Goal: Task Accomplishment & Management: Complete application form

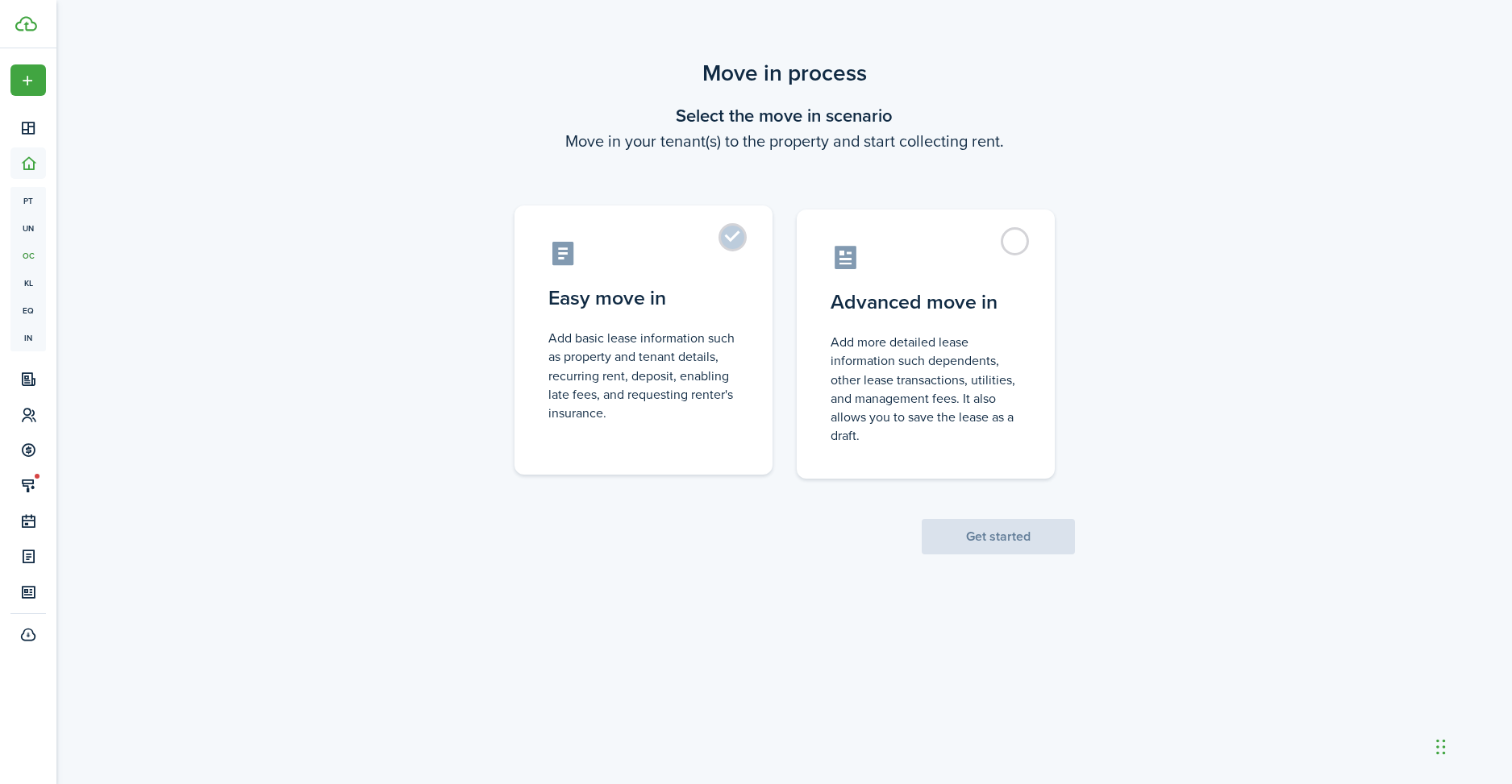
click at [684, 374] on control-radio-card-description "Add basic lease information such as property and tenant details, recurring rent…" at bounding box center [643, 376] width 190 height 94
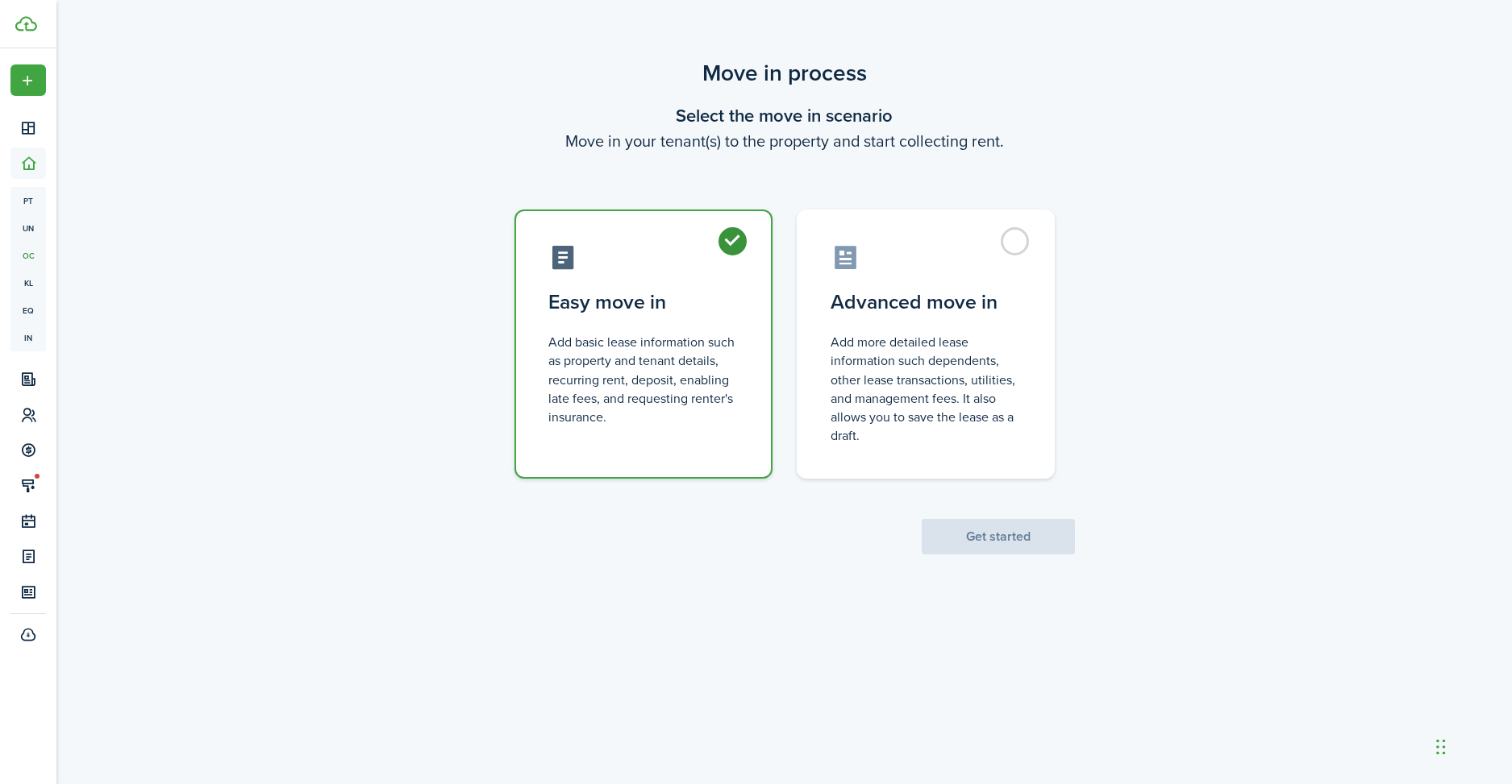
radio input "true"
click at [987, 536] on button "Get started" at bounding box center [998, 537] width 153 height 35
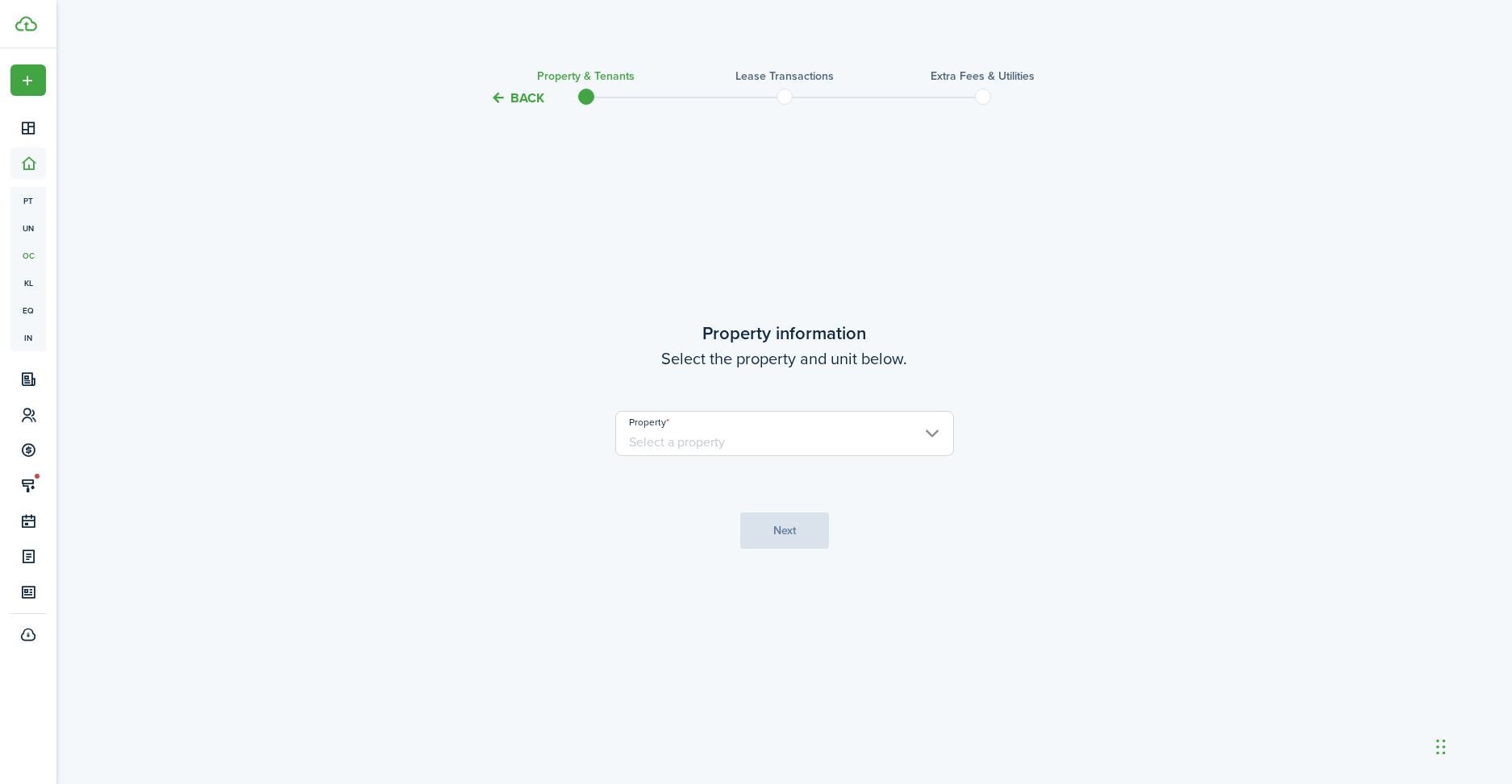
click at [814, 435] on input "Property" at bounding box center [784, 434] width 338 height 45
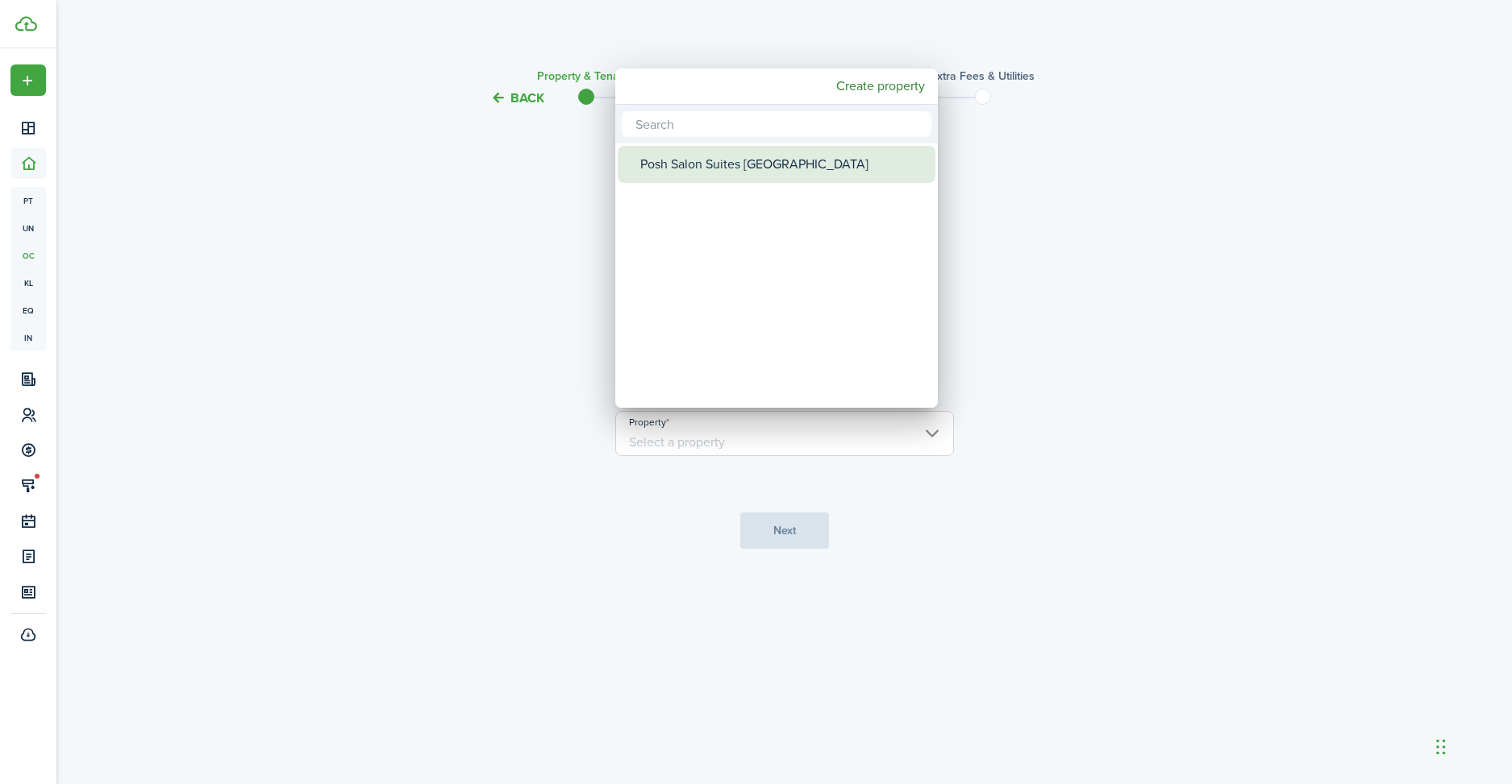
click at [711, 178] on div "Posh Salon Suites [GEOGRAPHIC_DATA]" at bounding box center [783, 164] width 286 height 37
type input "Posh Salon Suites [GEOGRAPHIC_DATA]"
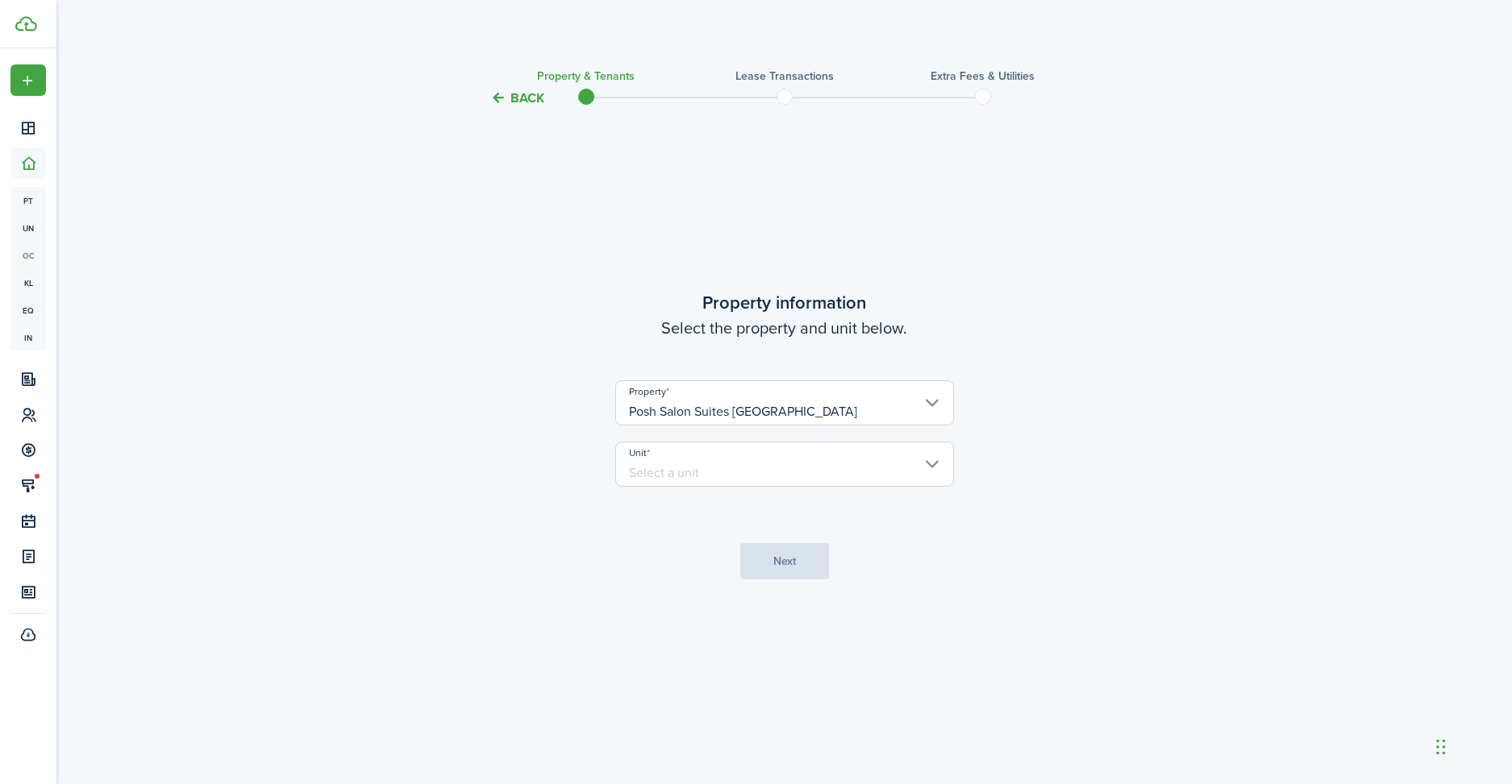
click at [696, 462] on input "Unit" at bounding box center [784, 465] width 338 height 45
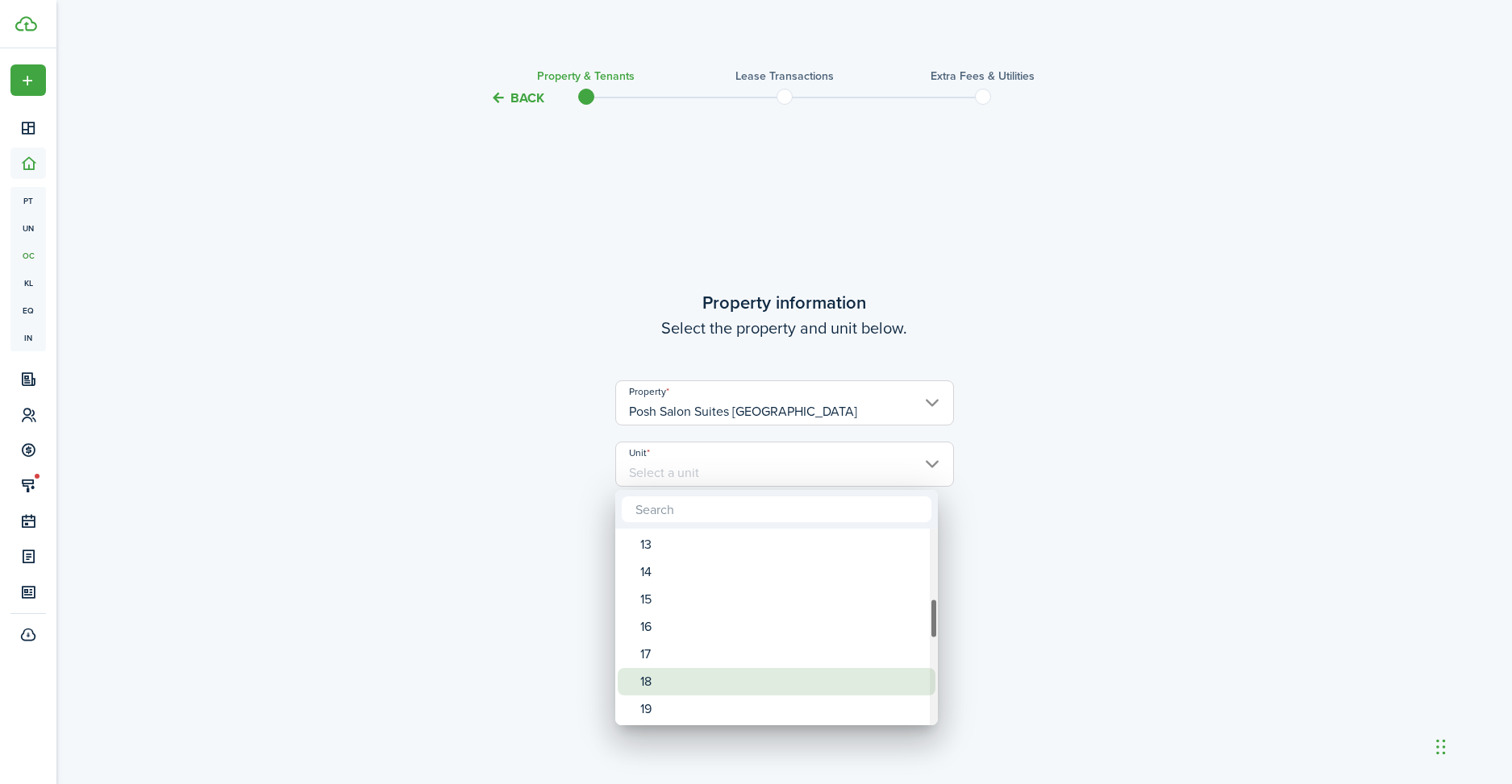
click at [669, 674] on div "18" at bounding box center [783, 682] width 286 height 27
type input "18"
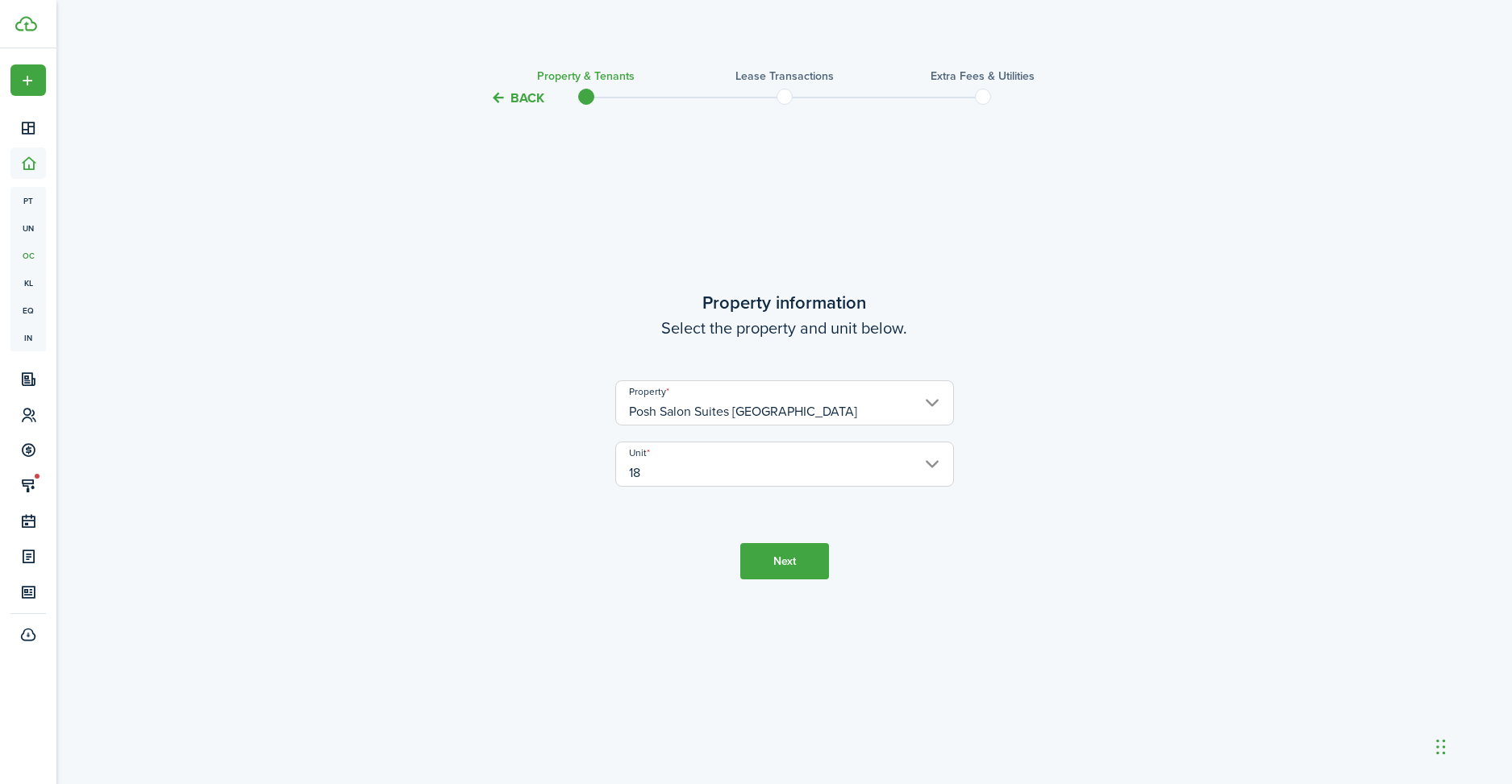
click at [786, 557] on button "Next" at bounding box center [784, 561] width 88 height 36
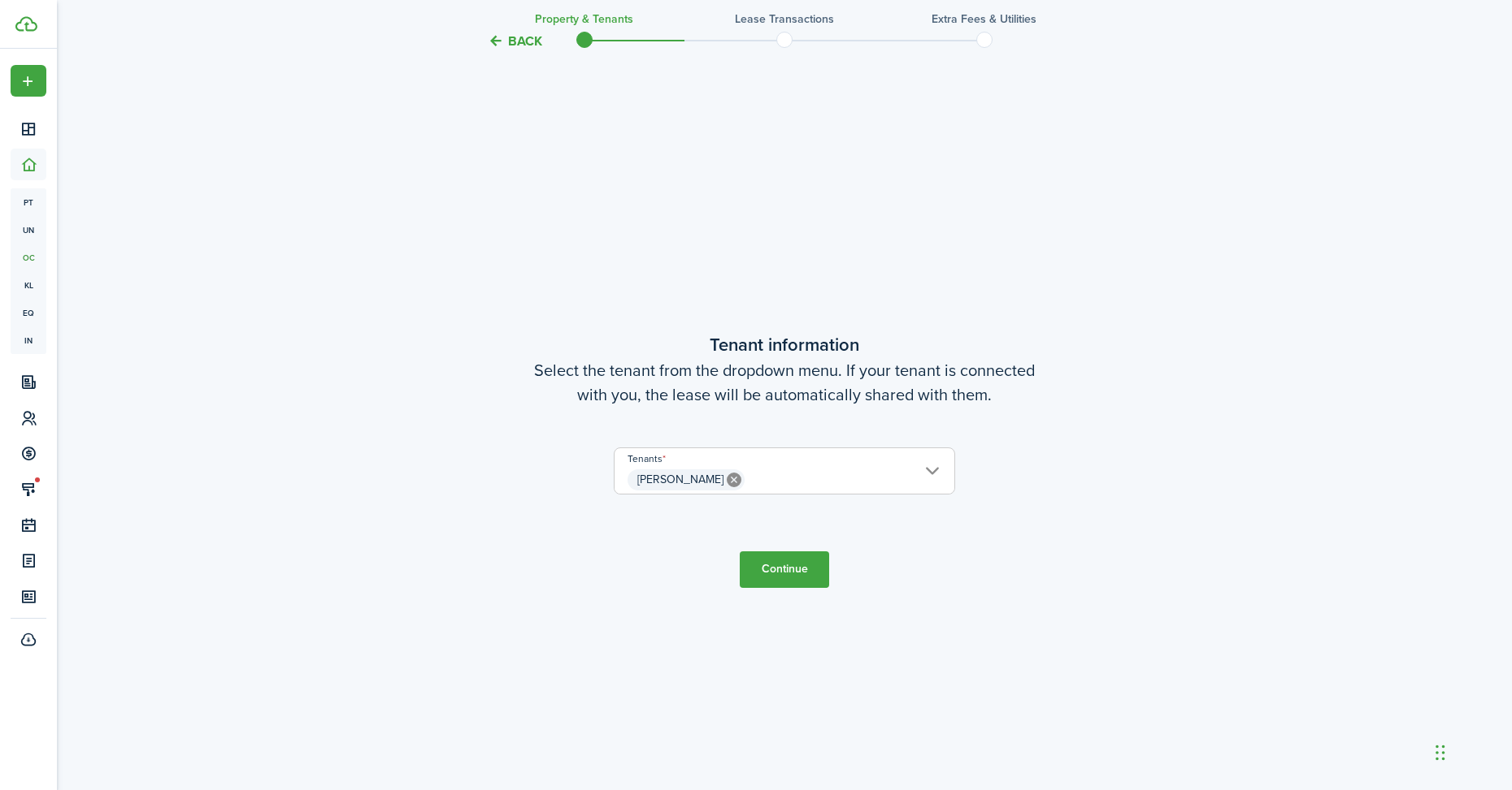
click at [792, 561] on button "Continue" at bounding box center [784, 570] width 89 height 37
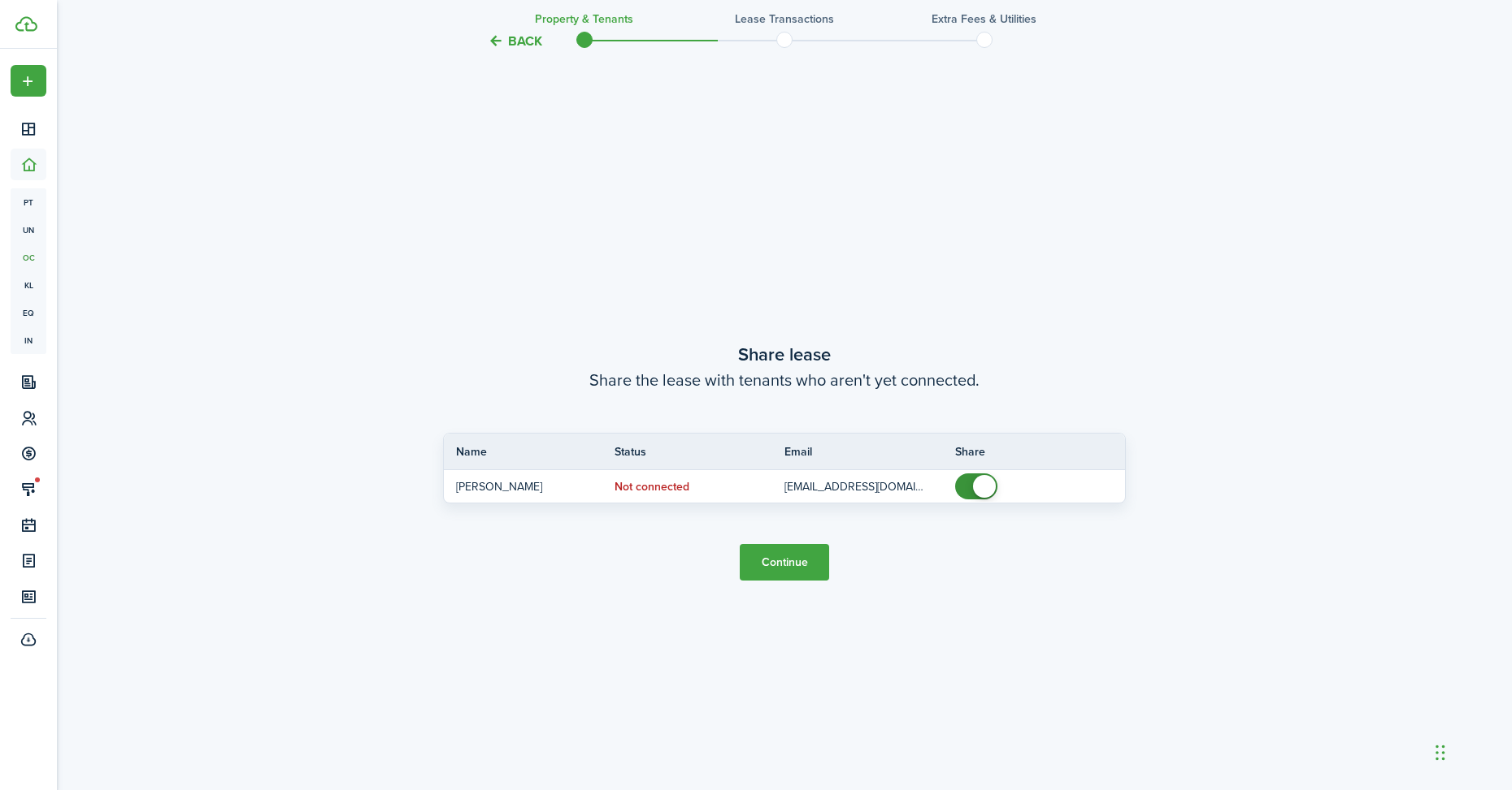
scroll to position [1472, 0]
click at [792, 561] on button "Continue" at bounding box center [784, 561] width 89 height 37
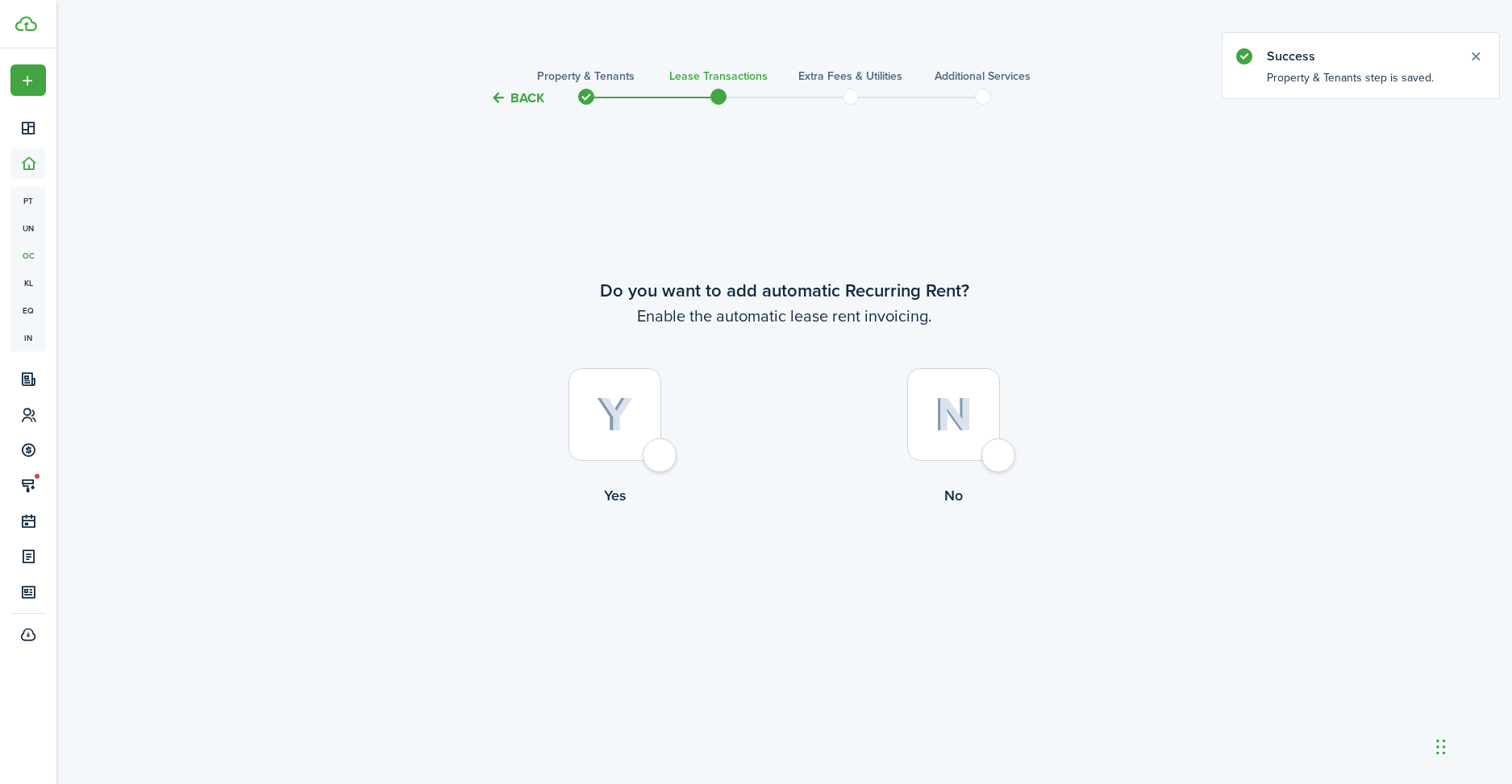
click at [638, 455] on div at bounding box center [615, 415] width 93 height 93
radio input "true"
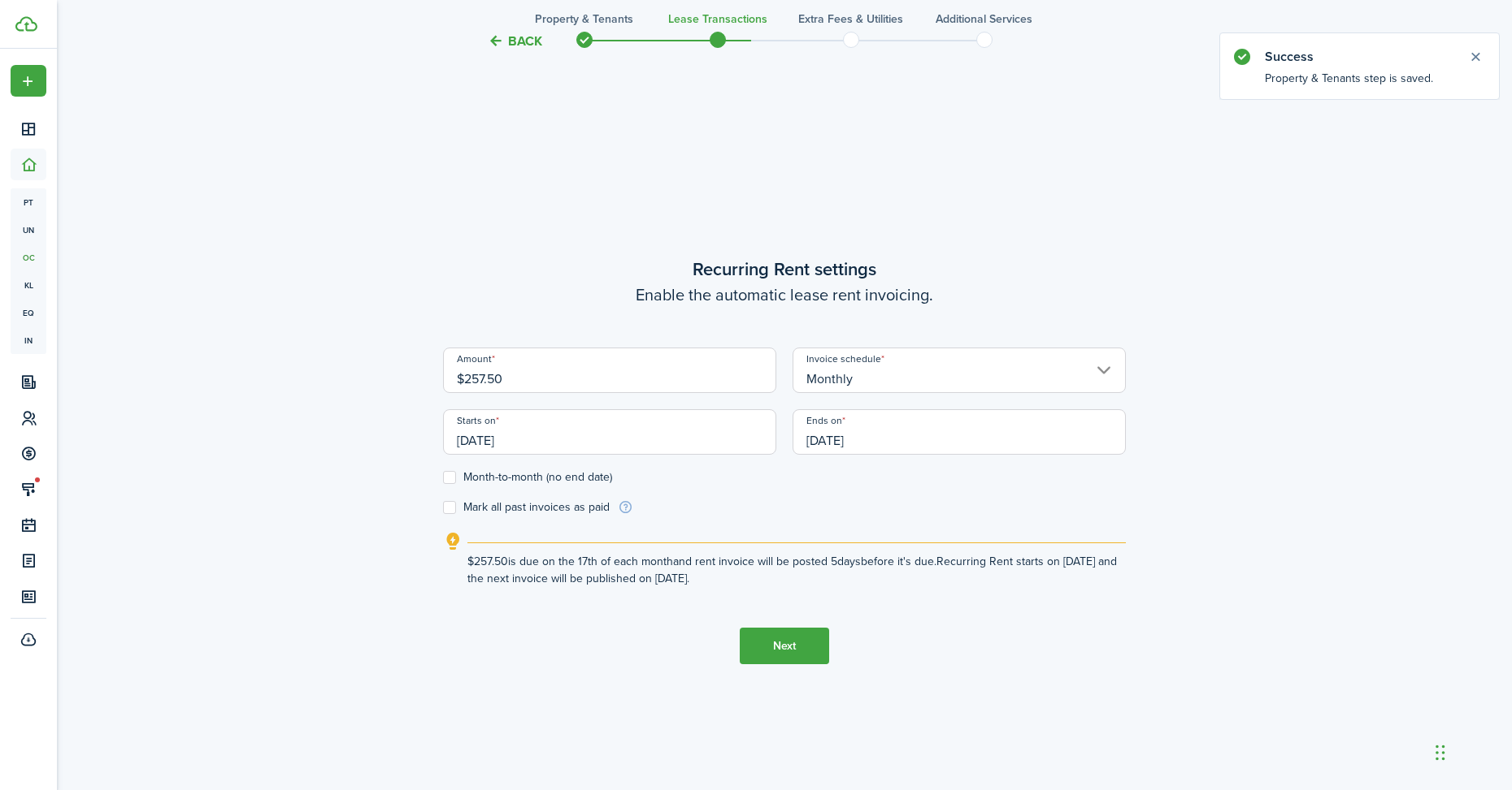
scroll to position [682, 0]
click at [859, 371] on input "Monthly" at bounding box center [958, 369] width 333 height 46
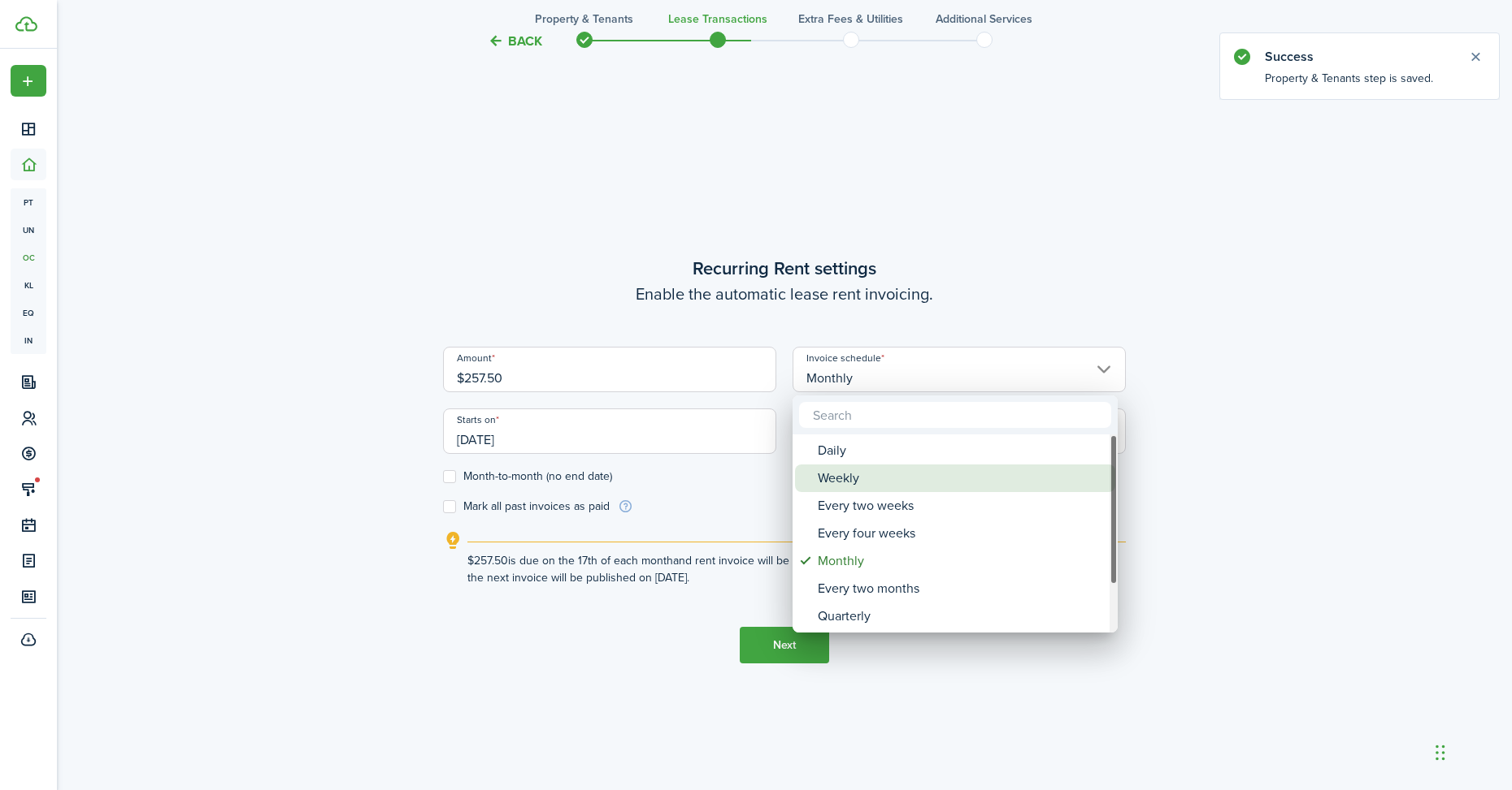
click at [847, 468] on div "Weekly" at bounding box center [962, 478] width 288 height 27
type input "Weekly"
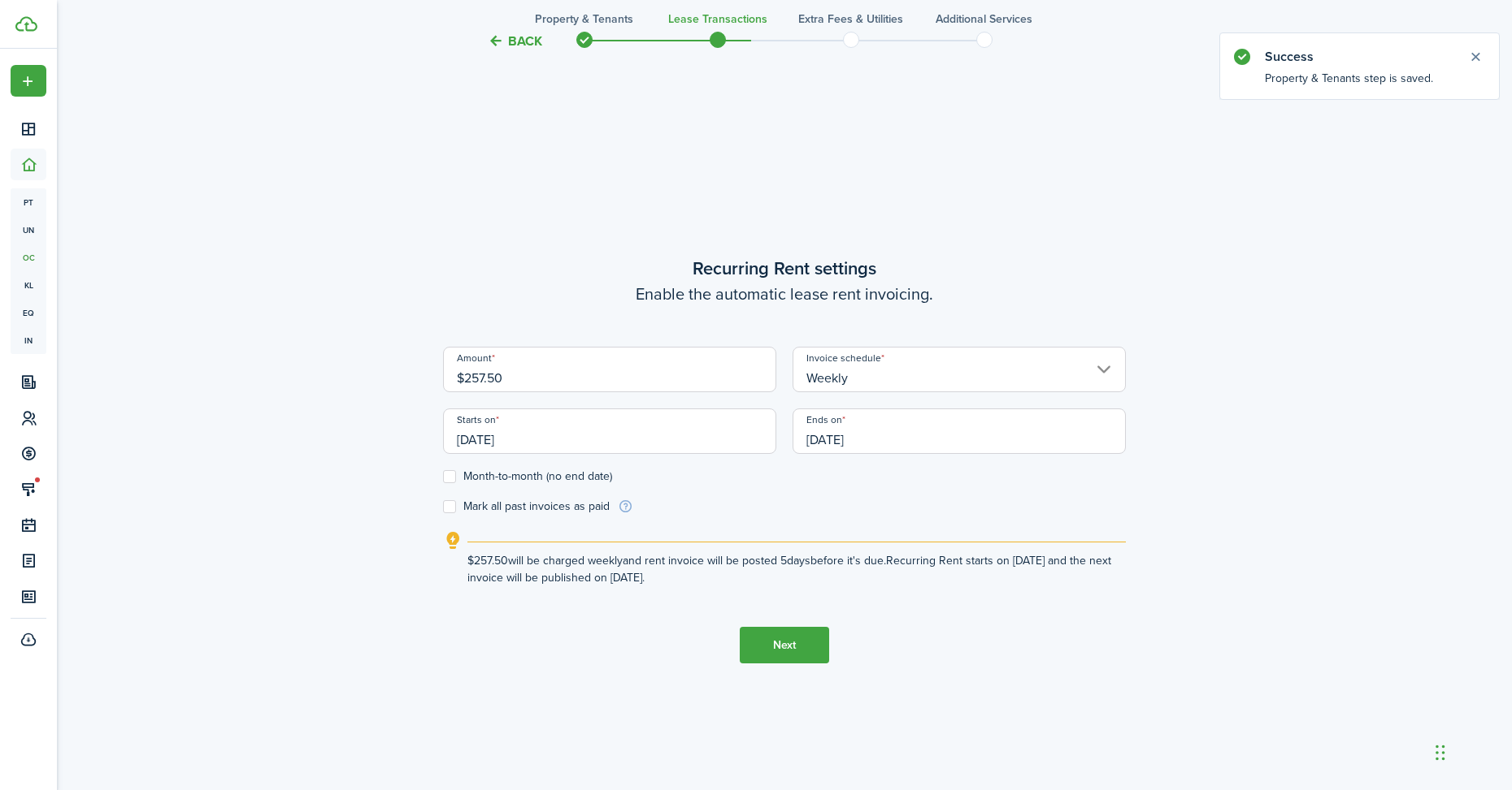
click at [553, 436] on input "[DATE]" at bounding box center [609, 432] width 333 height 46
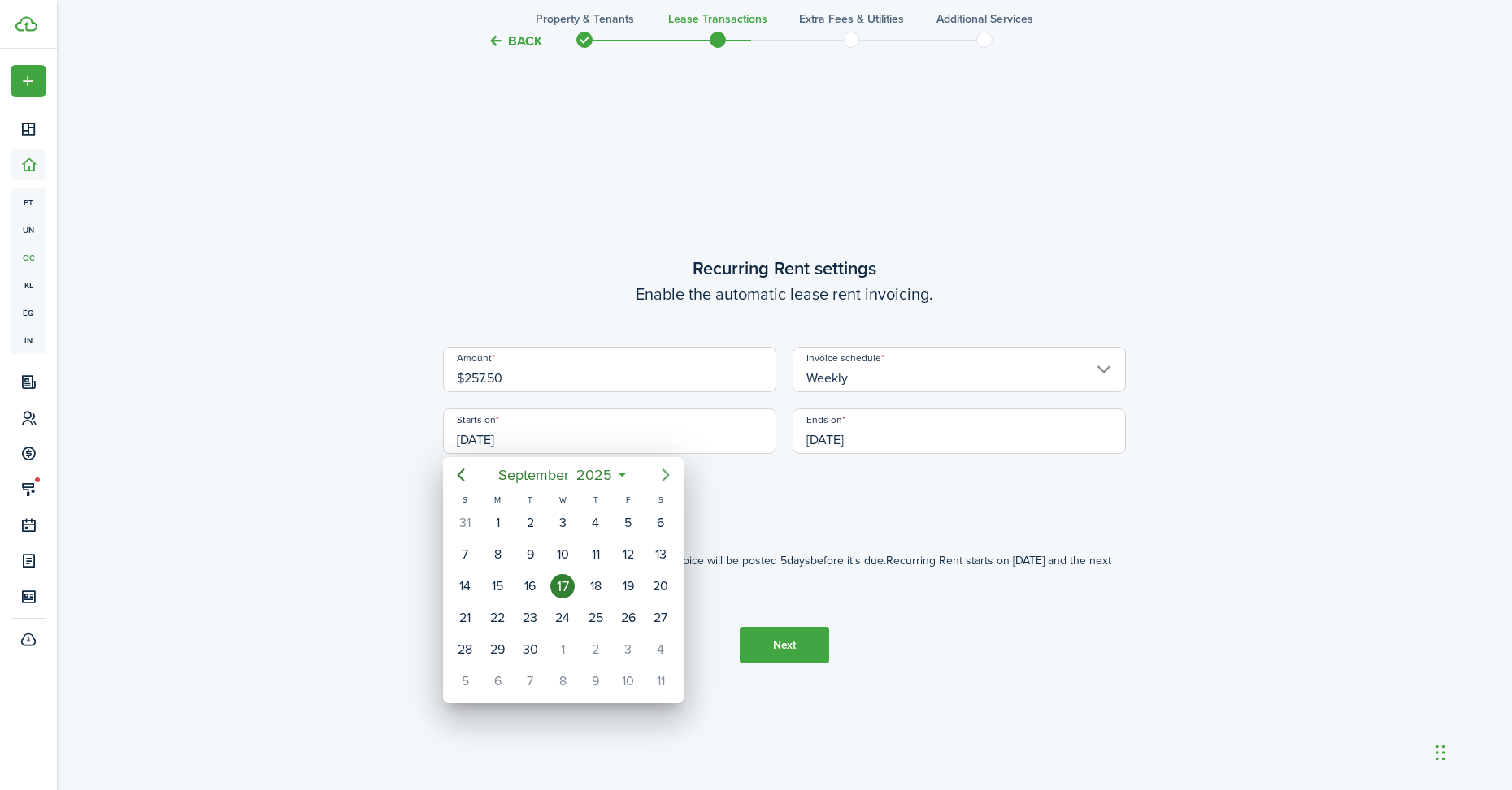
click at [667, 475] on icon "Next page" at bounding box center [665, 475] width 7 height 13
click at [662, 551] on div "11" at bounding box center [660, 554] width 25 height 25
type input "[DATE]"
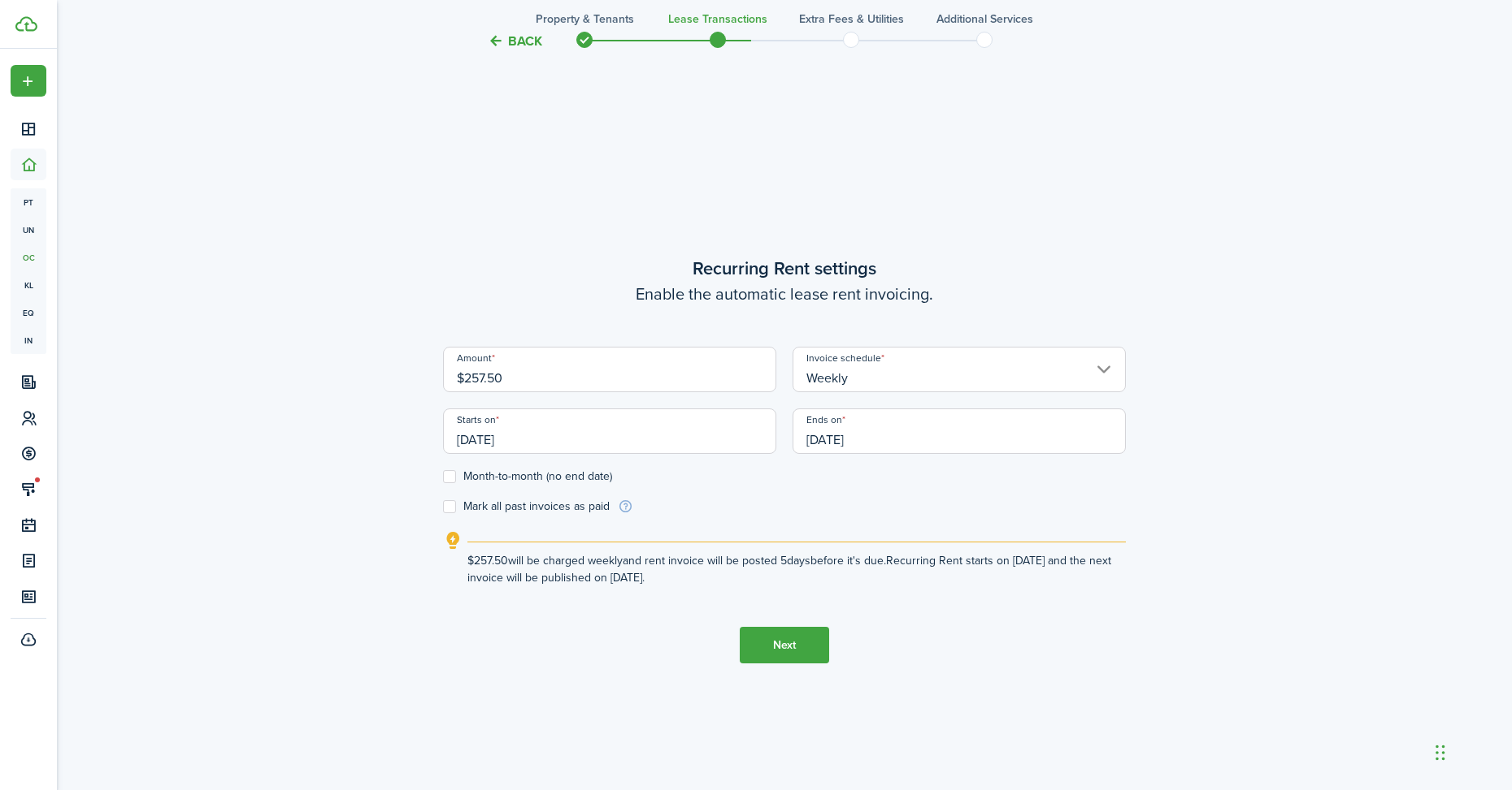
click at [517, 380] on input "$257.50" at bounding box center [609, 369] width 333 height 46
type input "$275.00"
click at [463, 476] on label "Month-to-month (no end date)" at bounding box center [527, 477] width 169 height 13
click at [443, 477] on input "Month-to-month (no end date)" at bounding box center [442, 477] width 1 height 1
checkbox input "true"
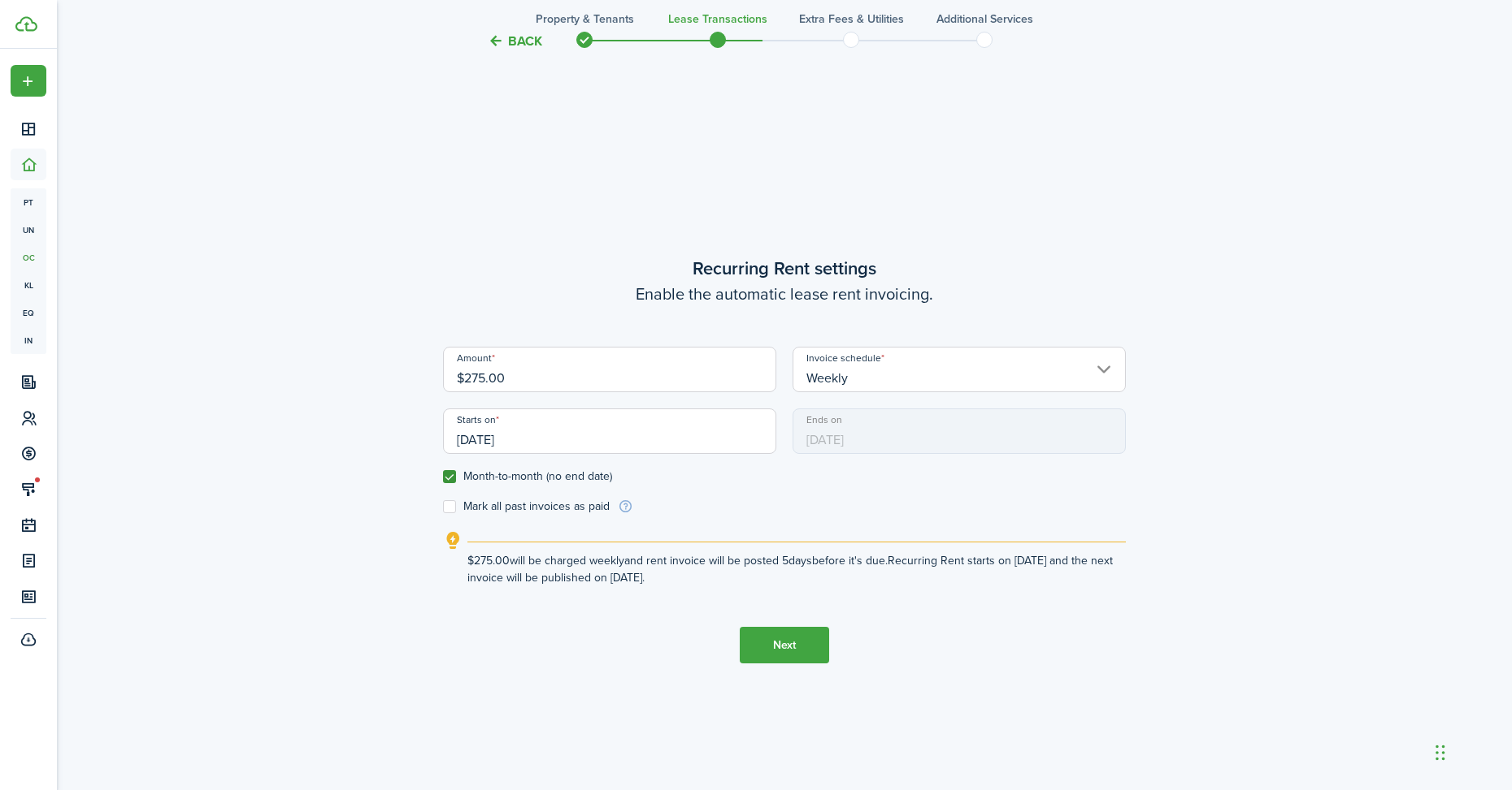
click at [763, 636] on button "Next" at bounding box center [784, 645] width 89 height 37
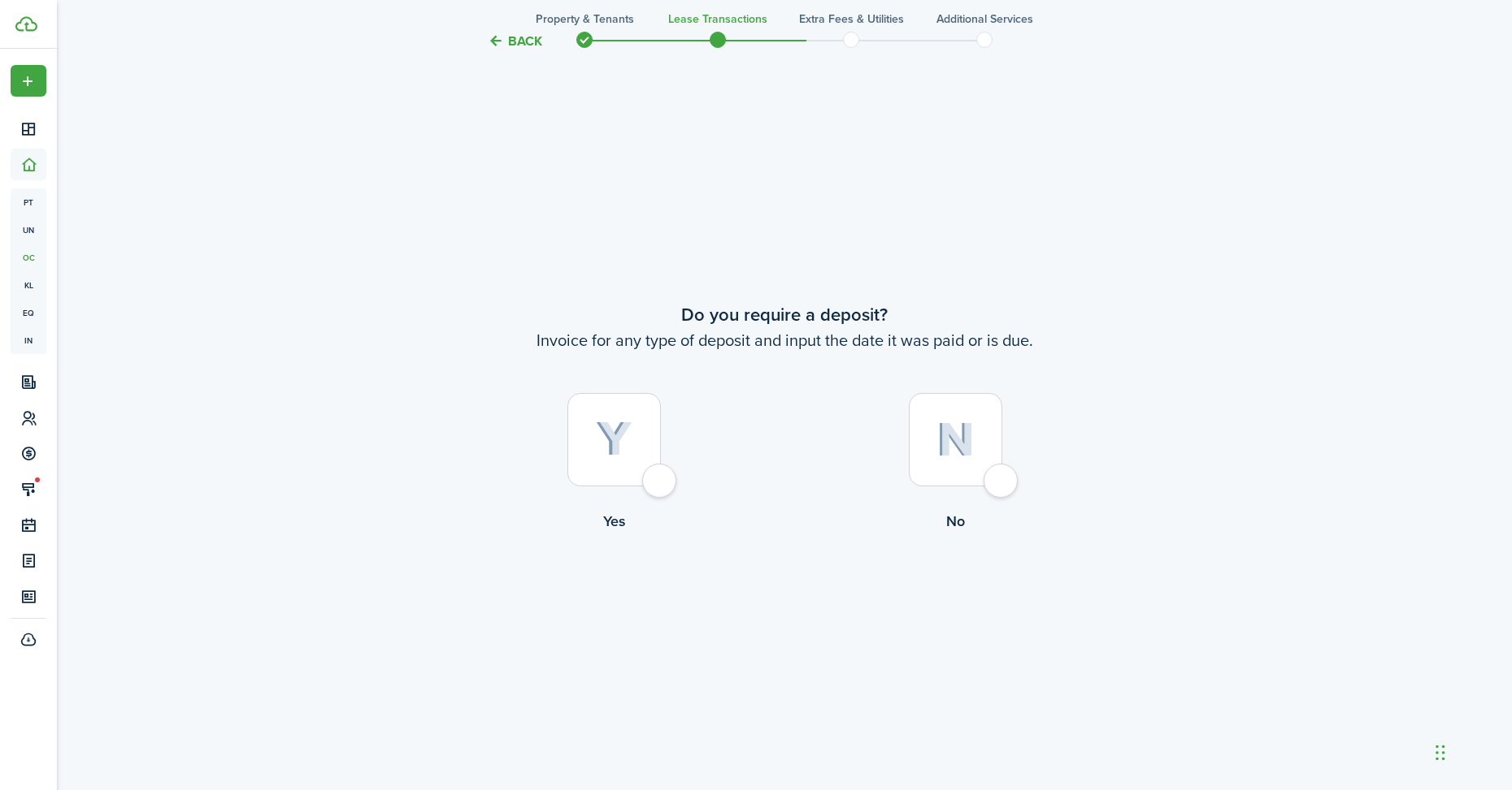
click at [621, 464] on div at bounding box center [614, 440] width 94 height 93
radio input "true"
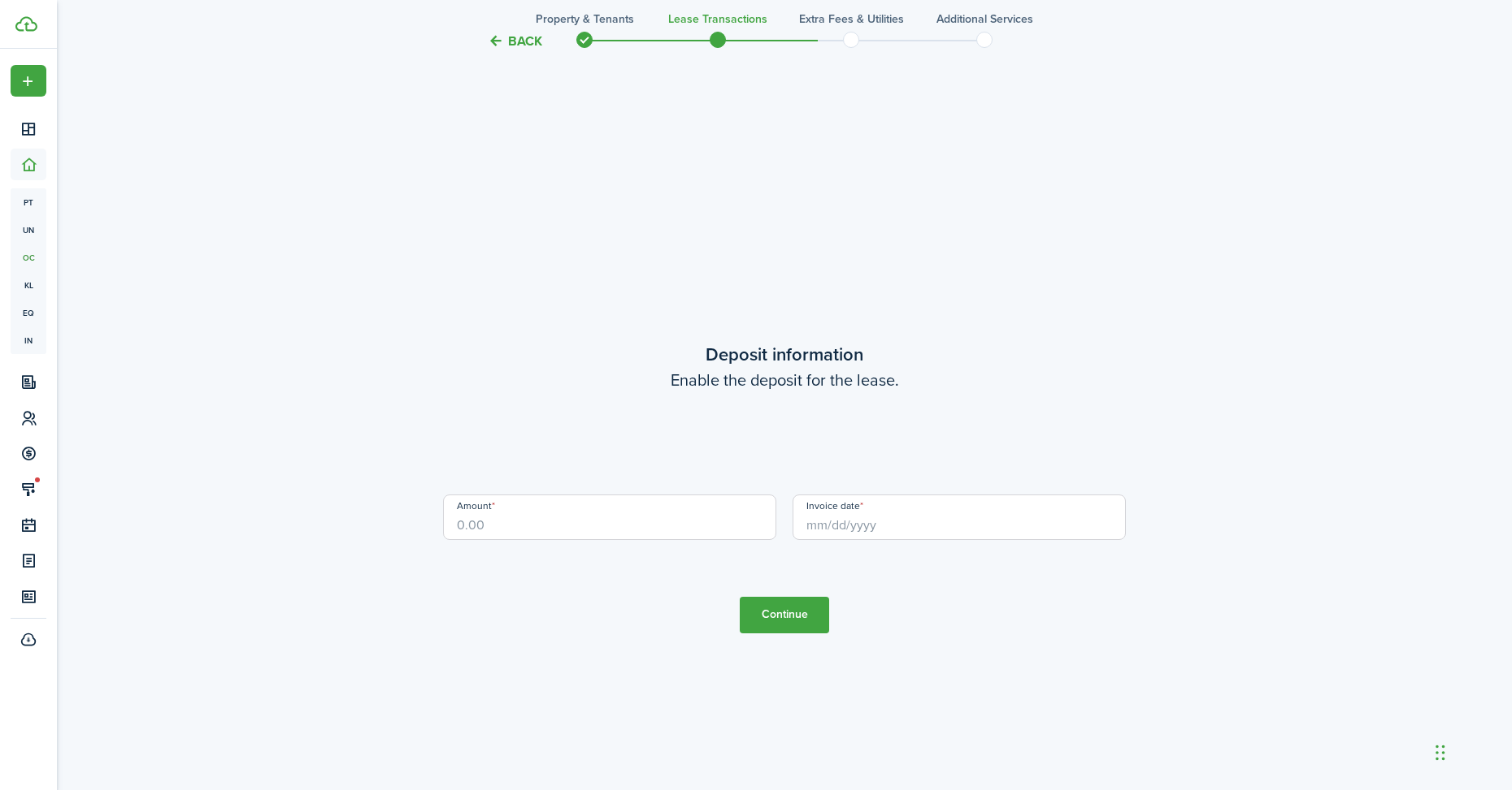
scroll to position [2262, 0]
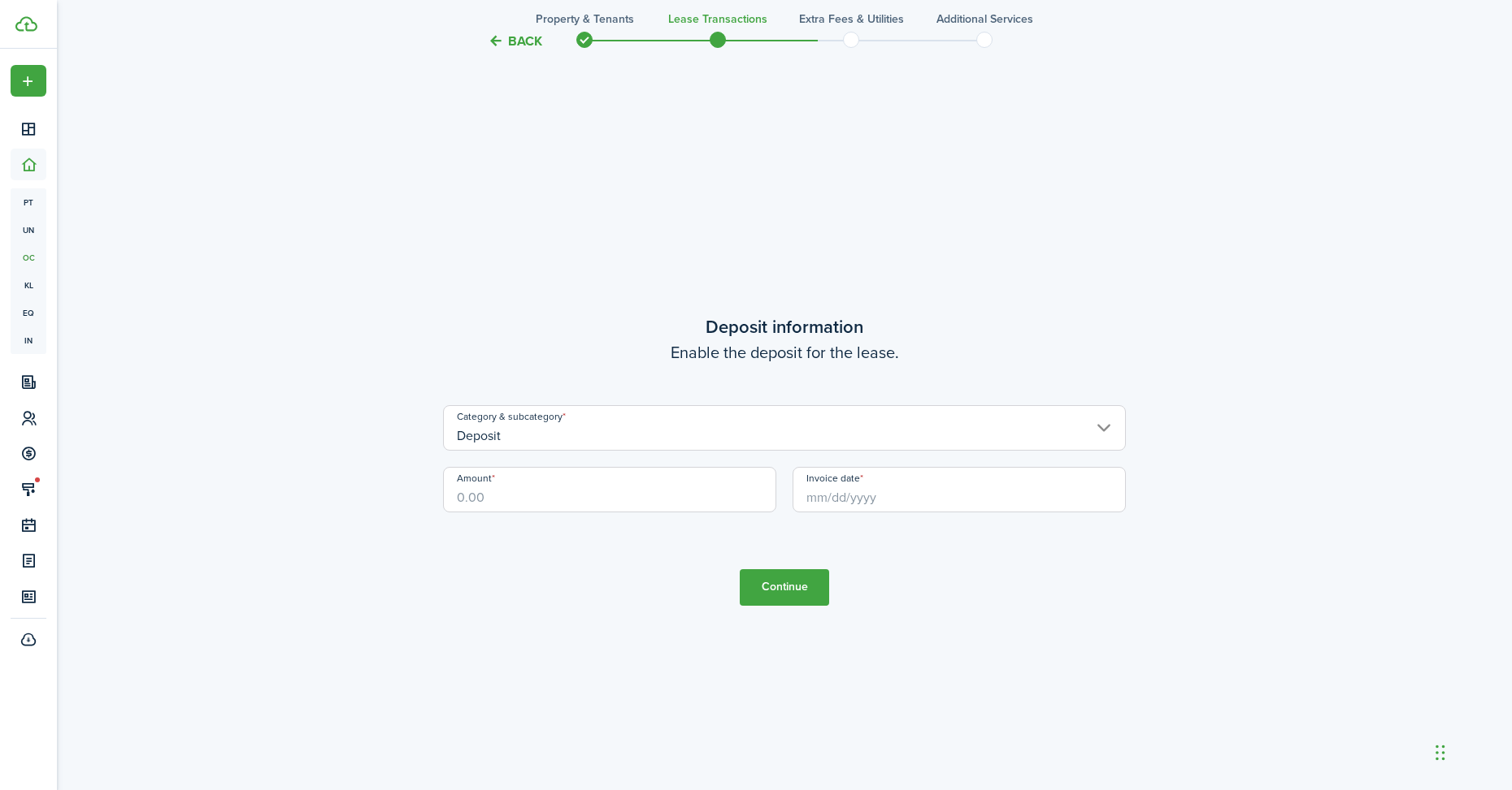
click at [598, 480] on input "Amount" at bounding box center [609, 490] width 333 height 46
click at [842, 508] on input "Invoice date" at bounding box center [958, 490] width 333 height 46
type input "$500.00"
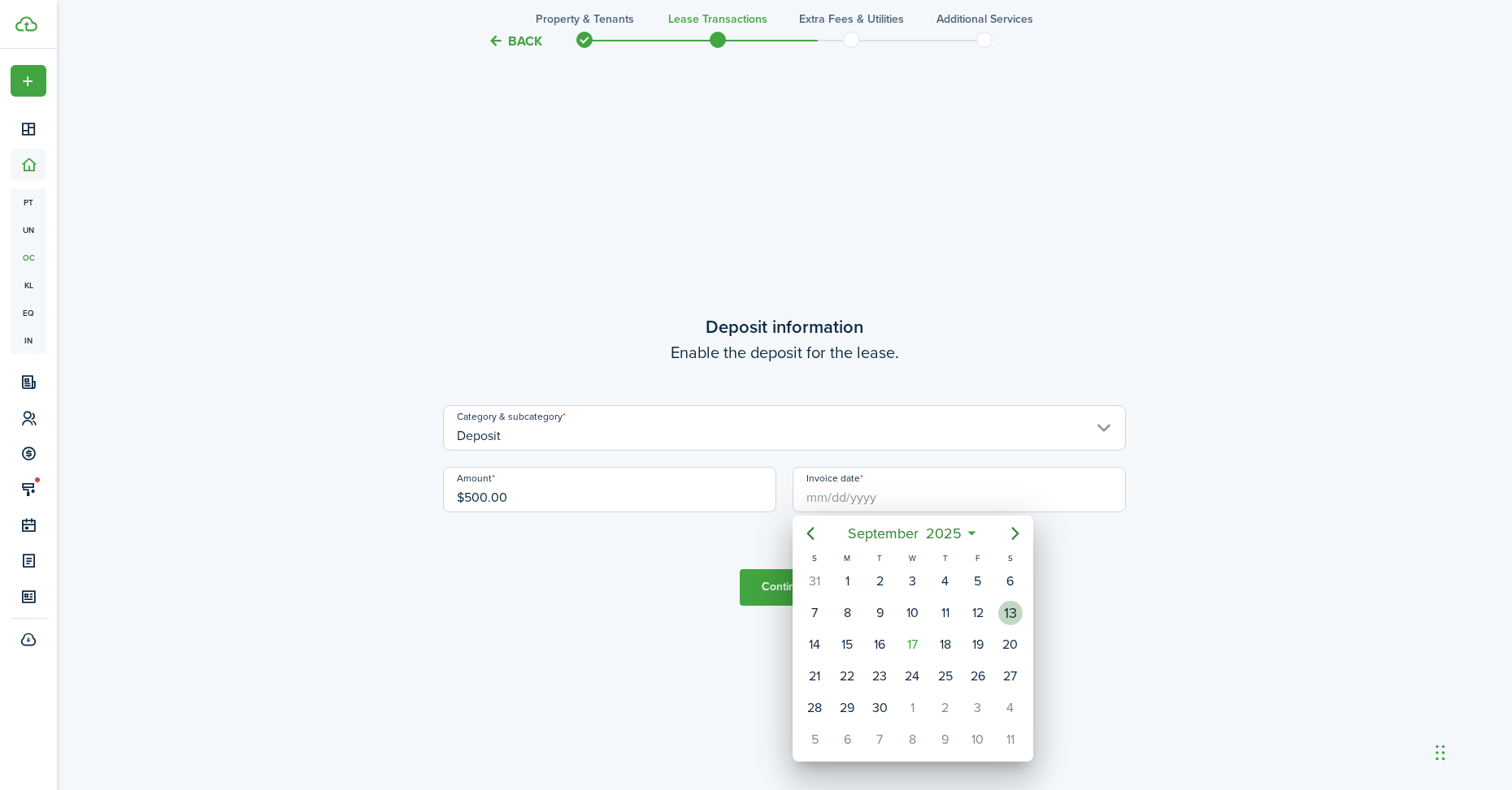
click at [1015, 614] on div "13" at bounding box center [1010, 613] width 25 height 25
type input "[DATE]"
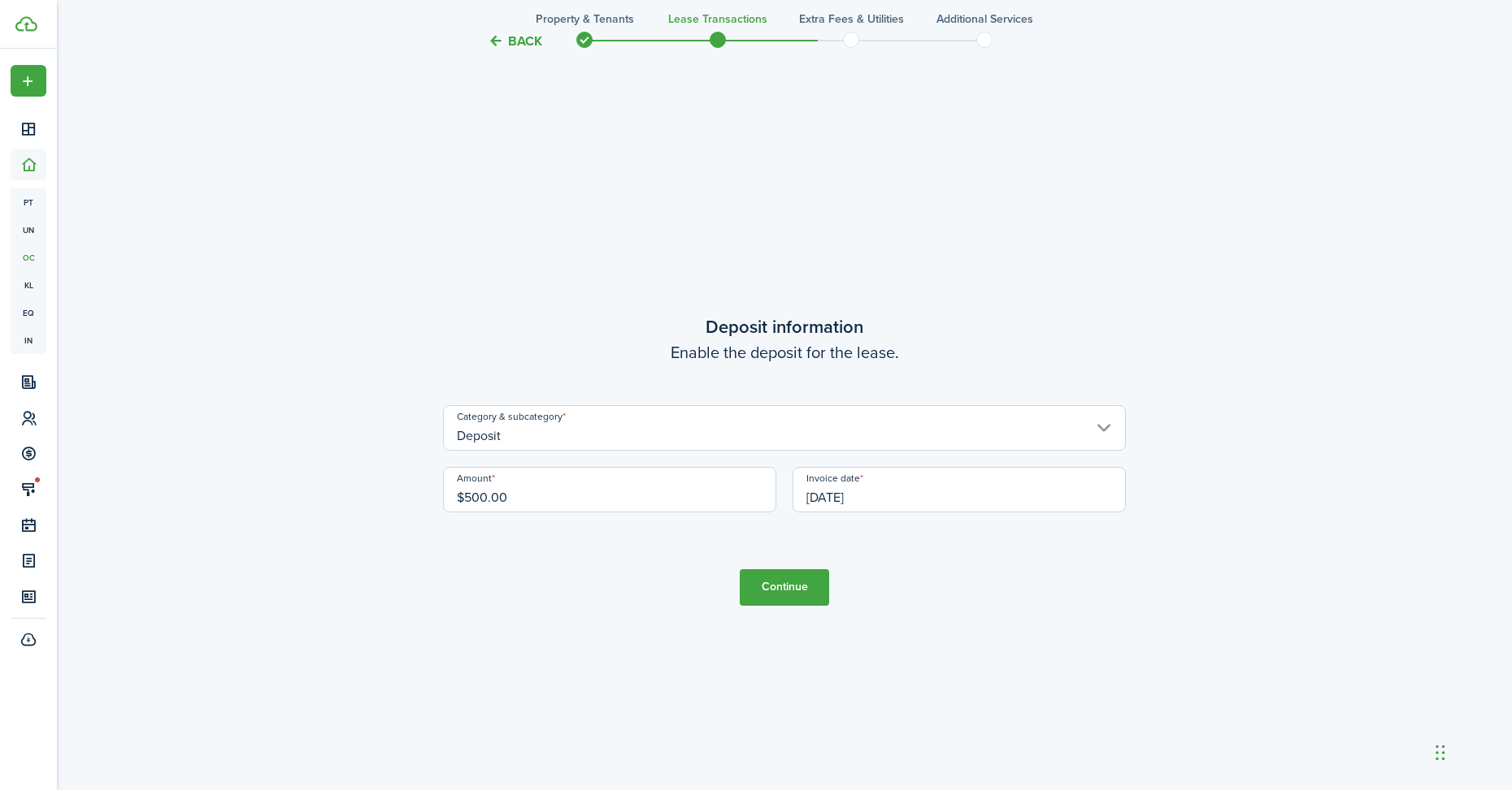
click at [769, 579] on button "Continue" at bounding box center [784, 587] width 89 height 37
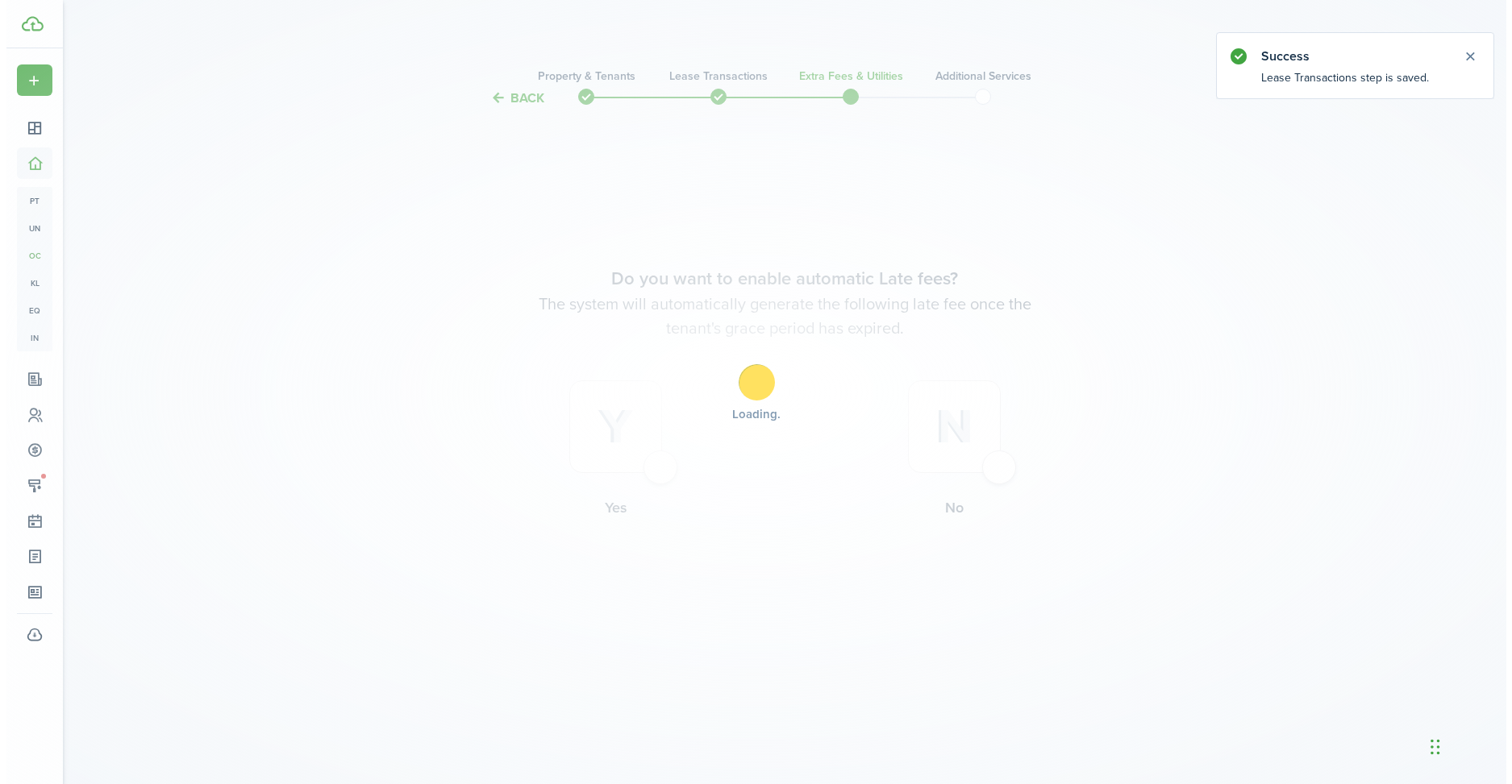
scroll to position [0, 0]
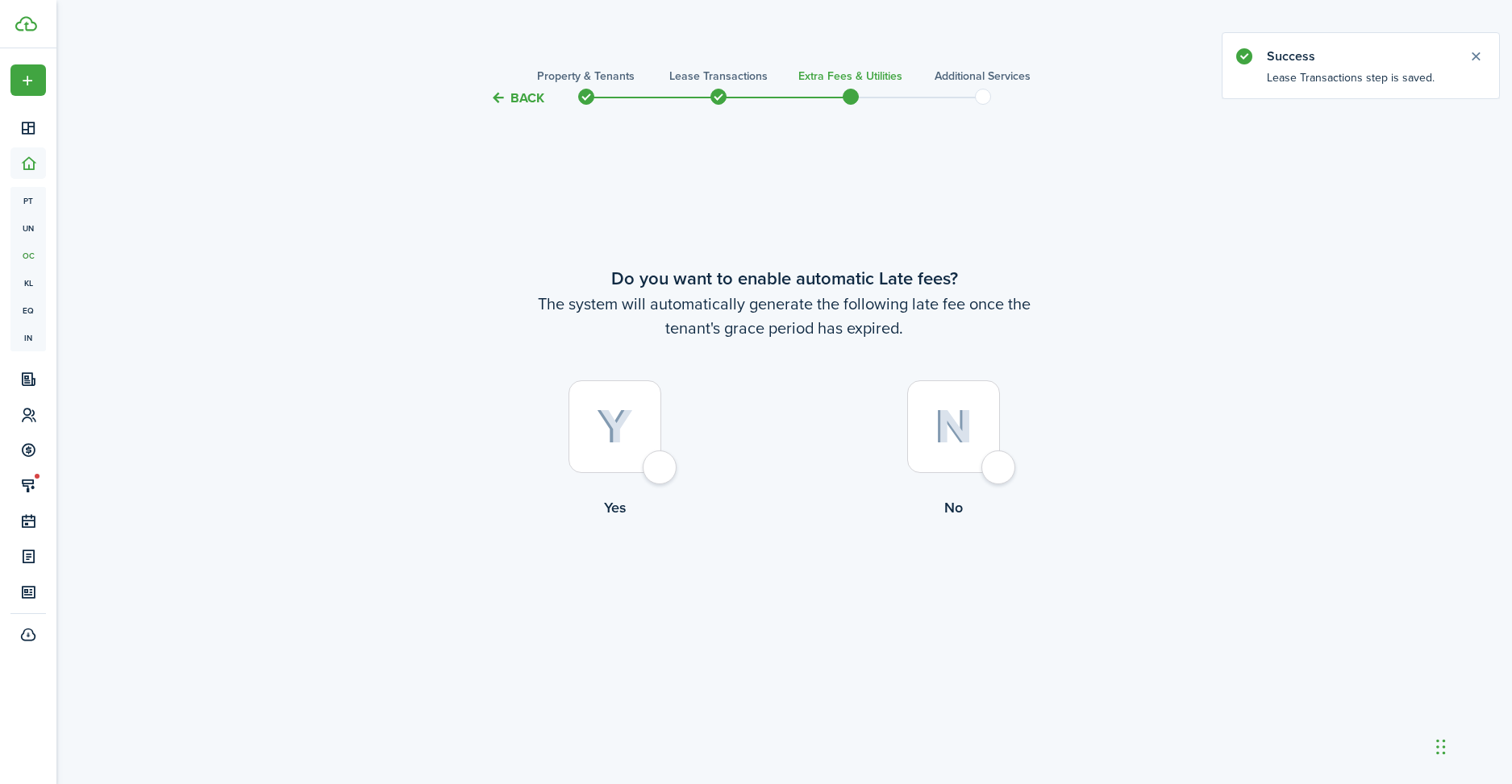
click at [620, 457] on div at bounding box center [615, 427] width 93 height 93
radio input "true"
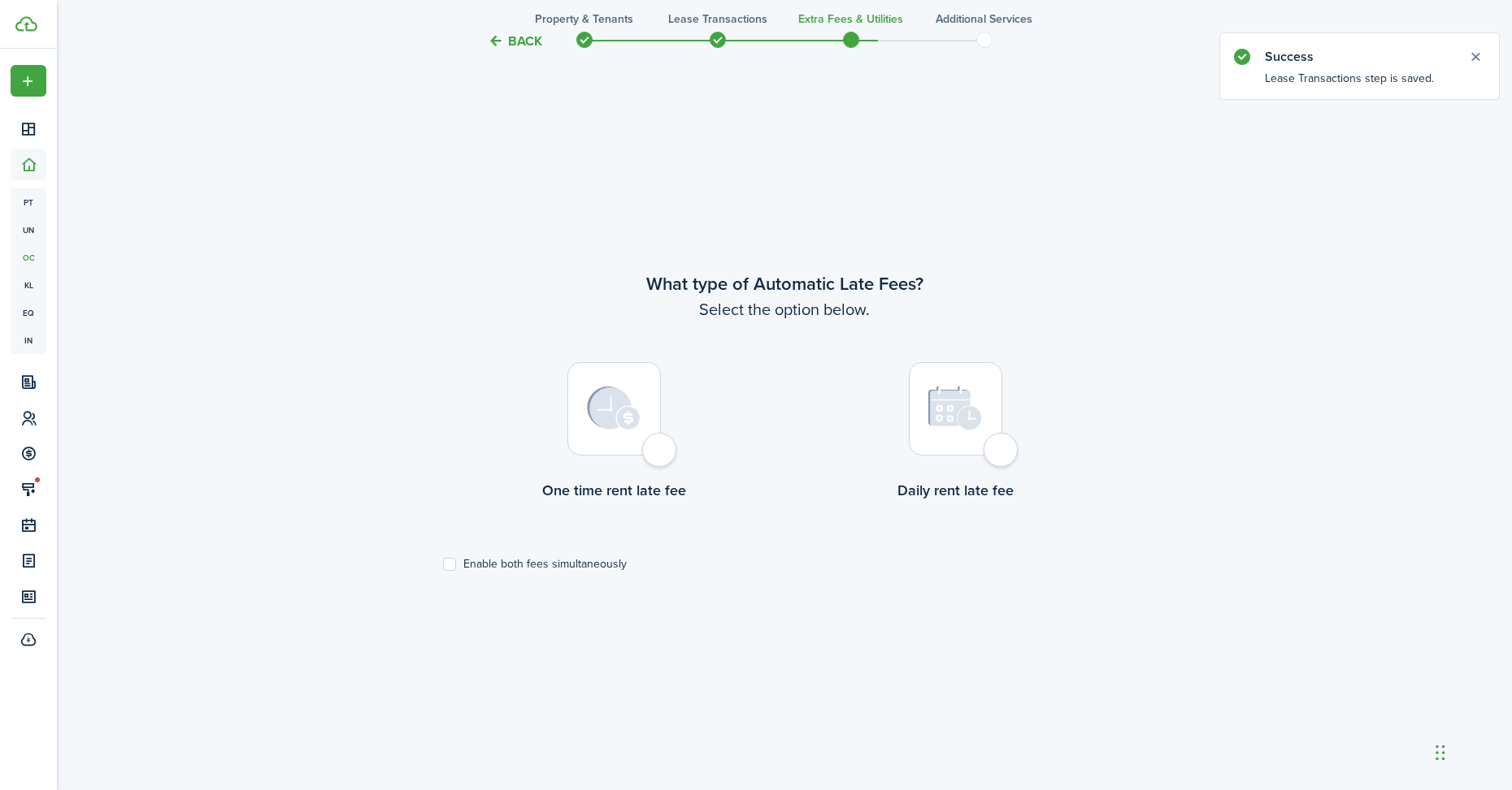
click at [974, 455] on div at bounding box center [955, 409] width 94 height 93
radio input "true"
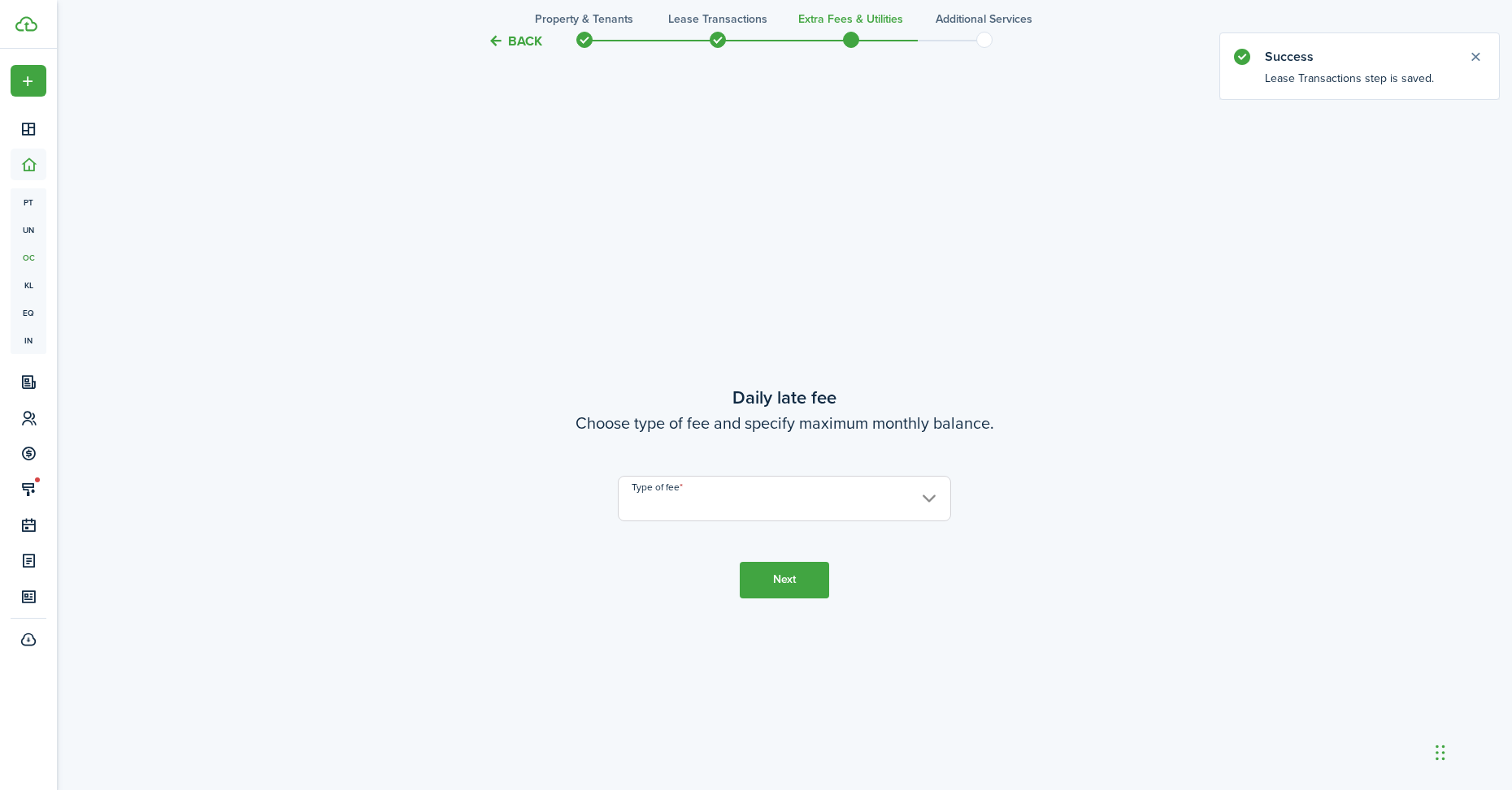
scroll to position [1472, 0]
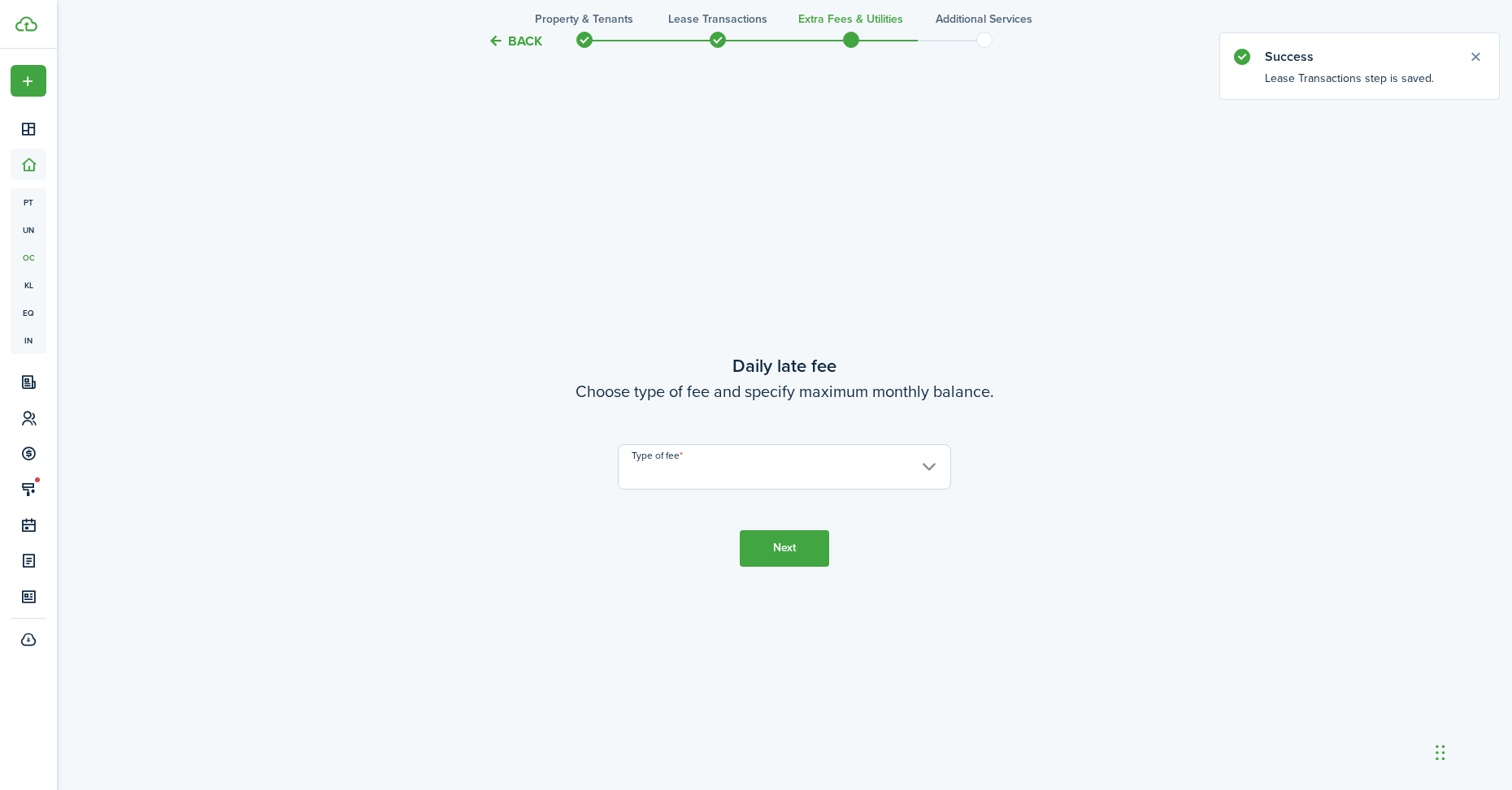
click at [784, 476] on input "Type of fee" at bounding box center [784, 467] width 333 height 46
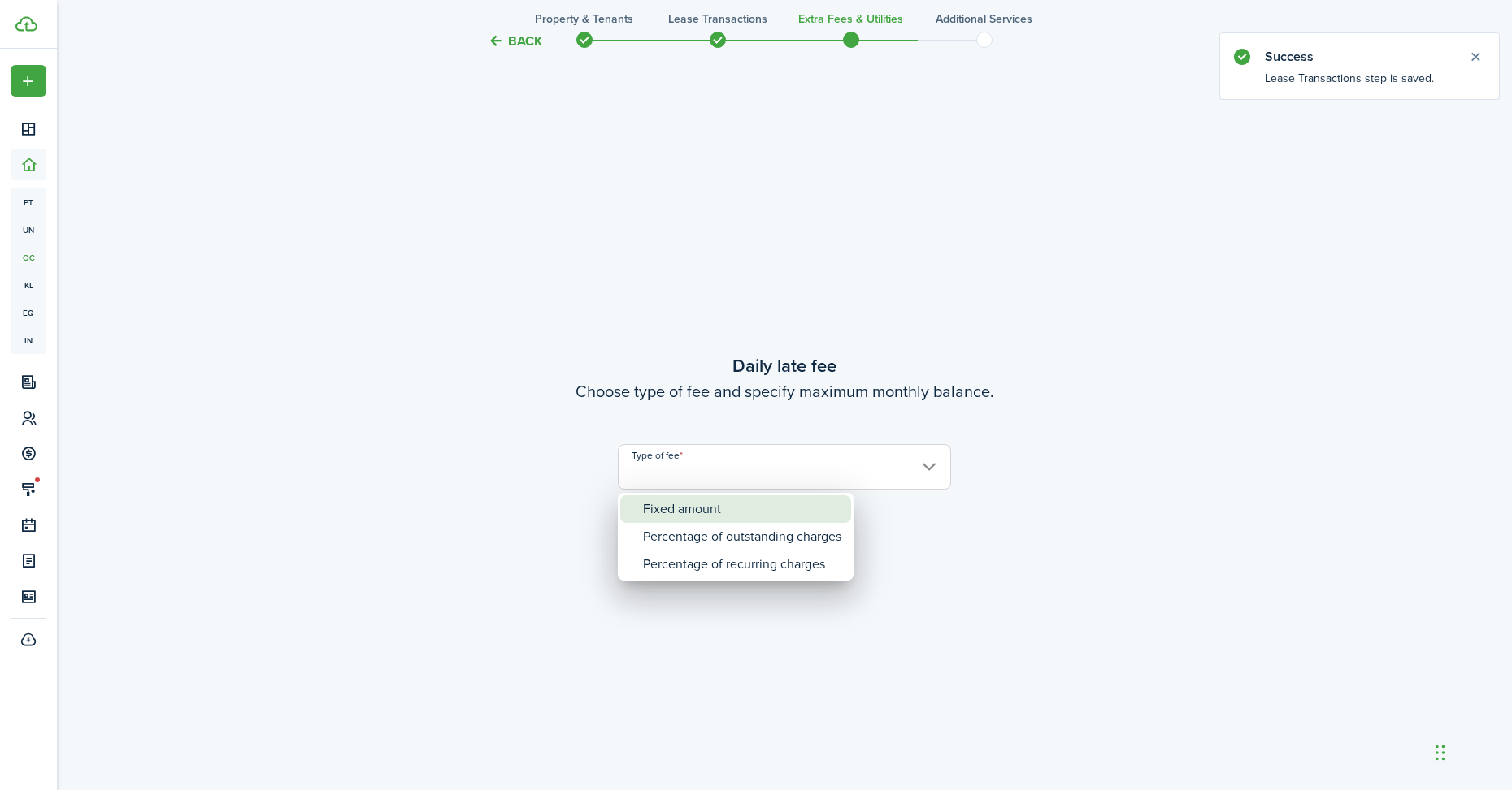
click at [752, 504] on div "Fixed amount" at bounding box center [742, 510] width 198 height 27
type input "Fixed amount"
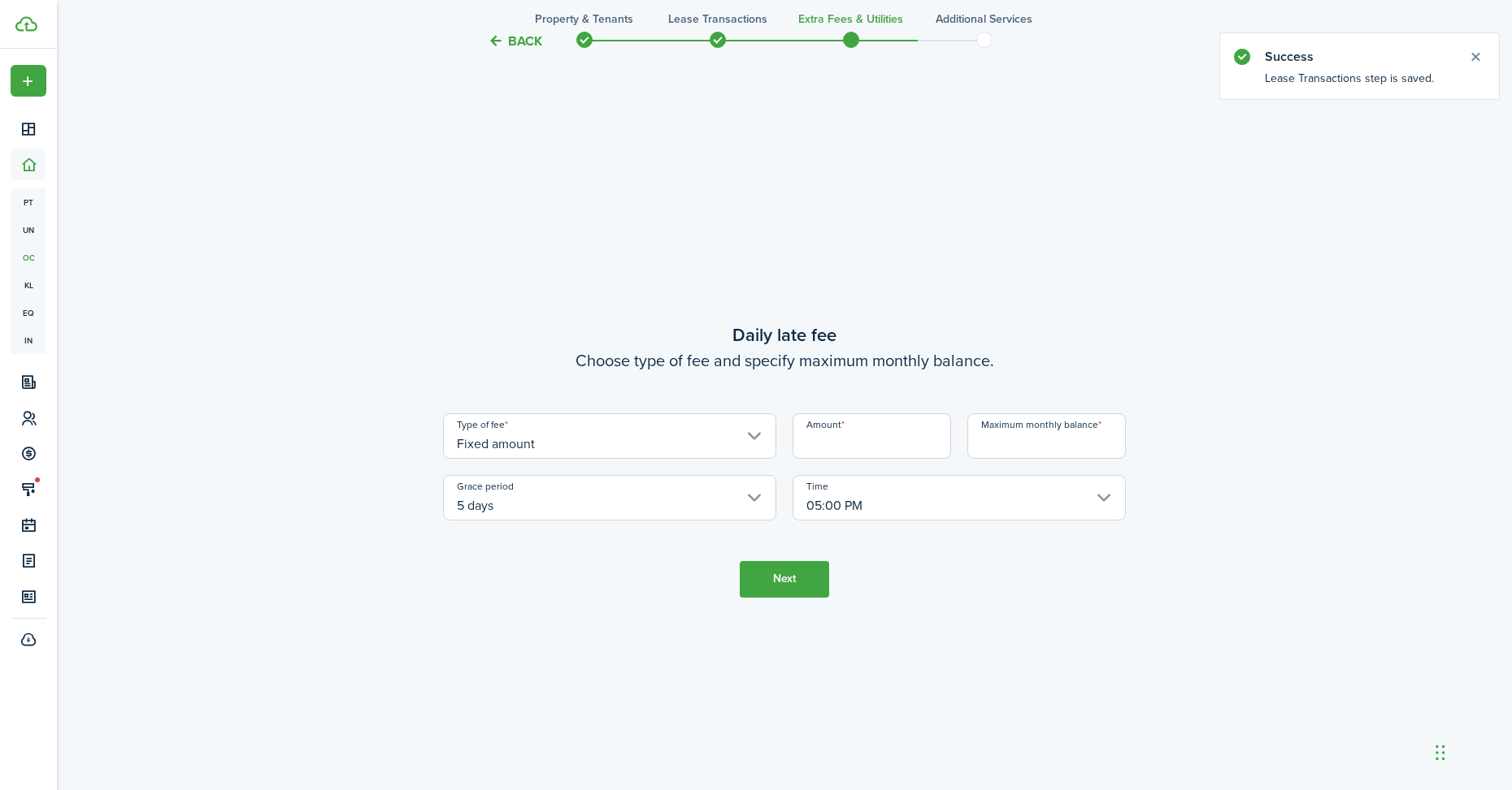
click at [845, 443] on input "Amount" at bounding box center [871, 436] width 159 height 46
type input "$5.00"
click at [995, 447] on input "Maximum monthly balance" at bounding box center [1046, 436] width 159 height 46
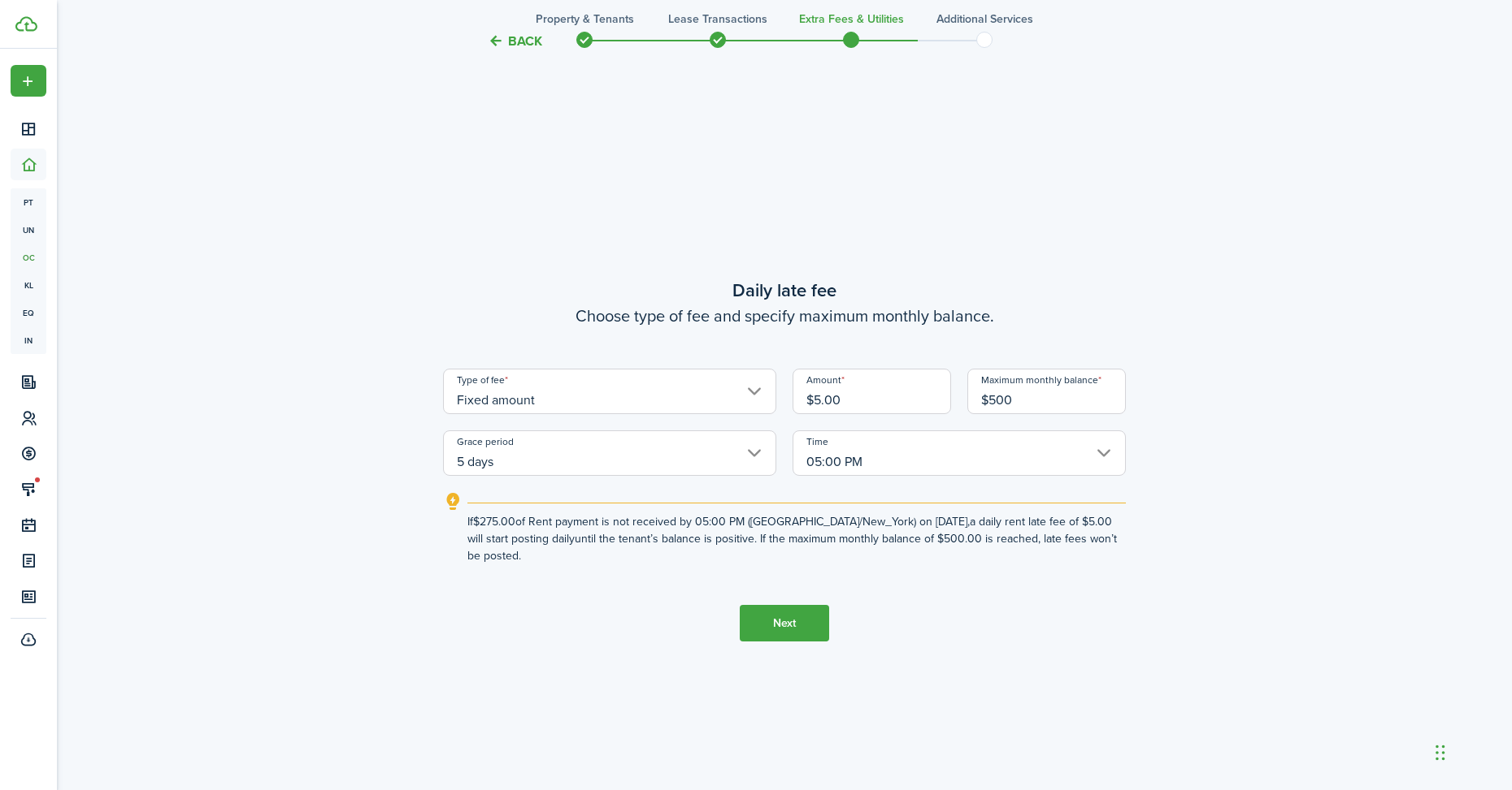
type input "$500.00"
click at [800, 610] on button "Next" at bounding box center [784, 623] width 89 height 37
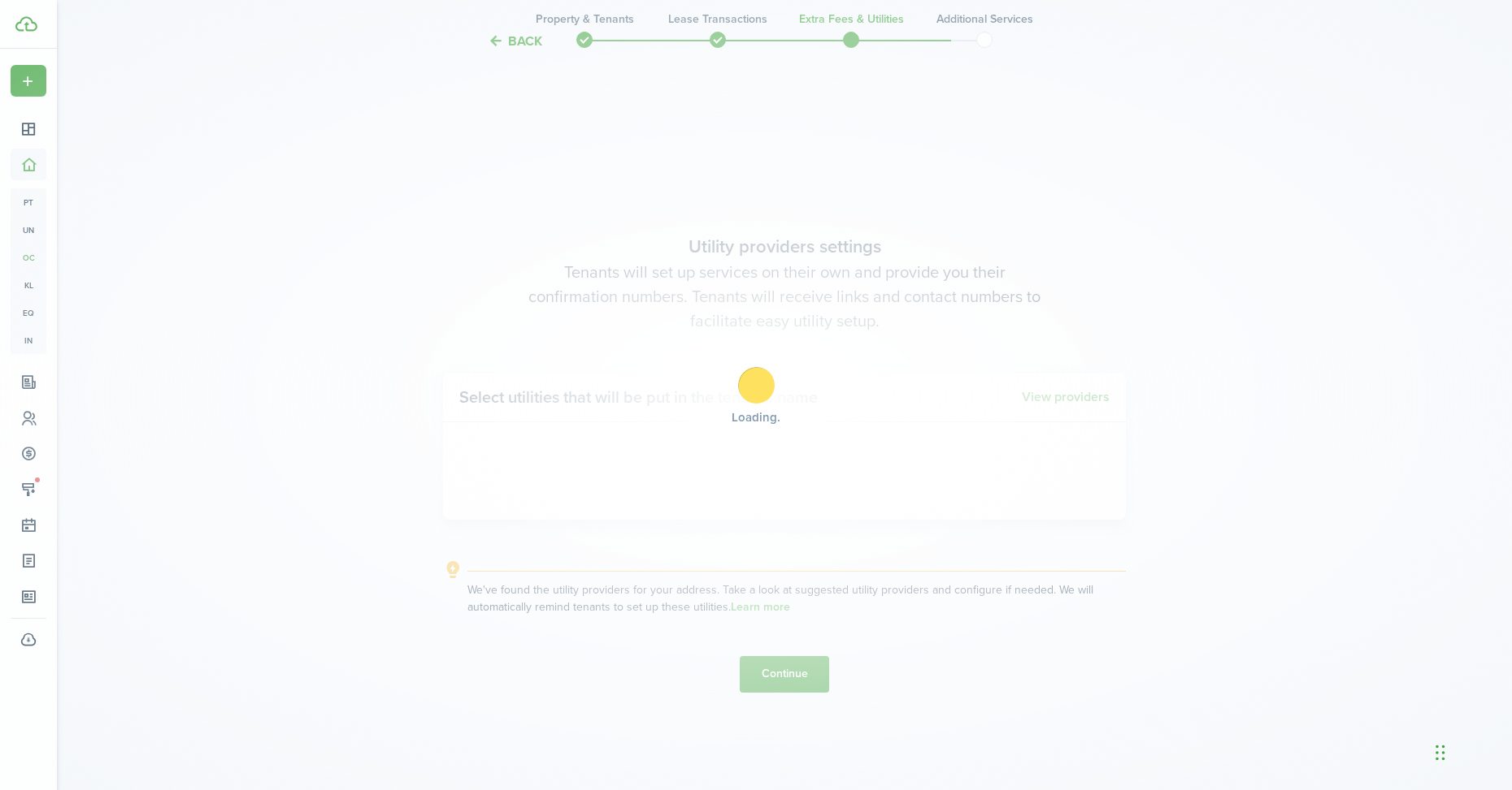
scroll to position [2262, 0]
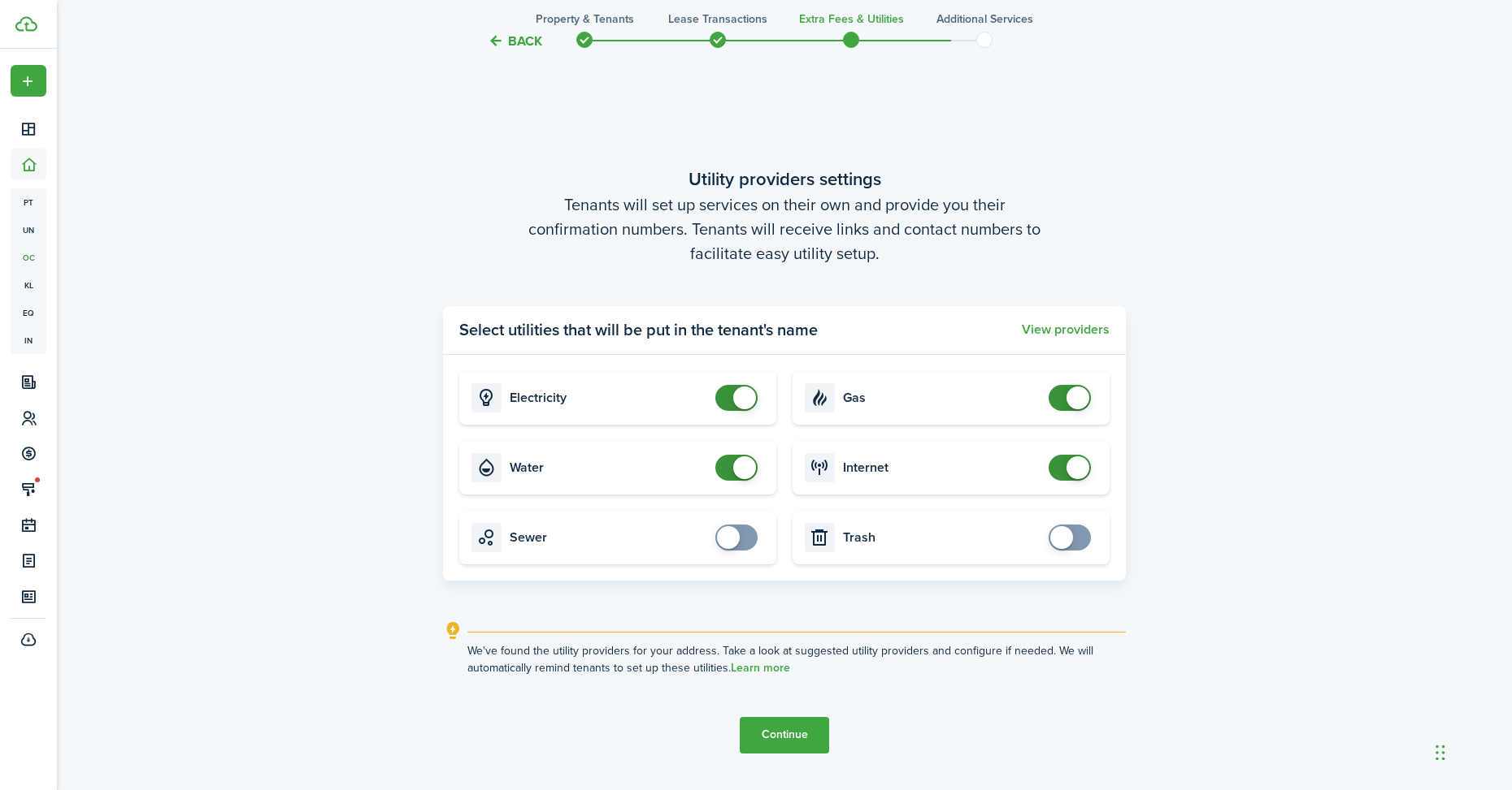
checkbox input "false"
click at [1062, 461] on span at bounding box center [1070, 467] width 17 height 26
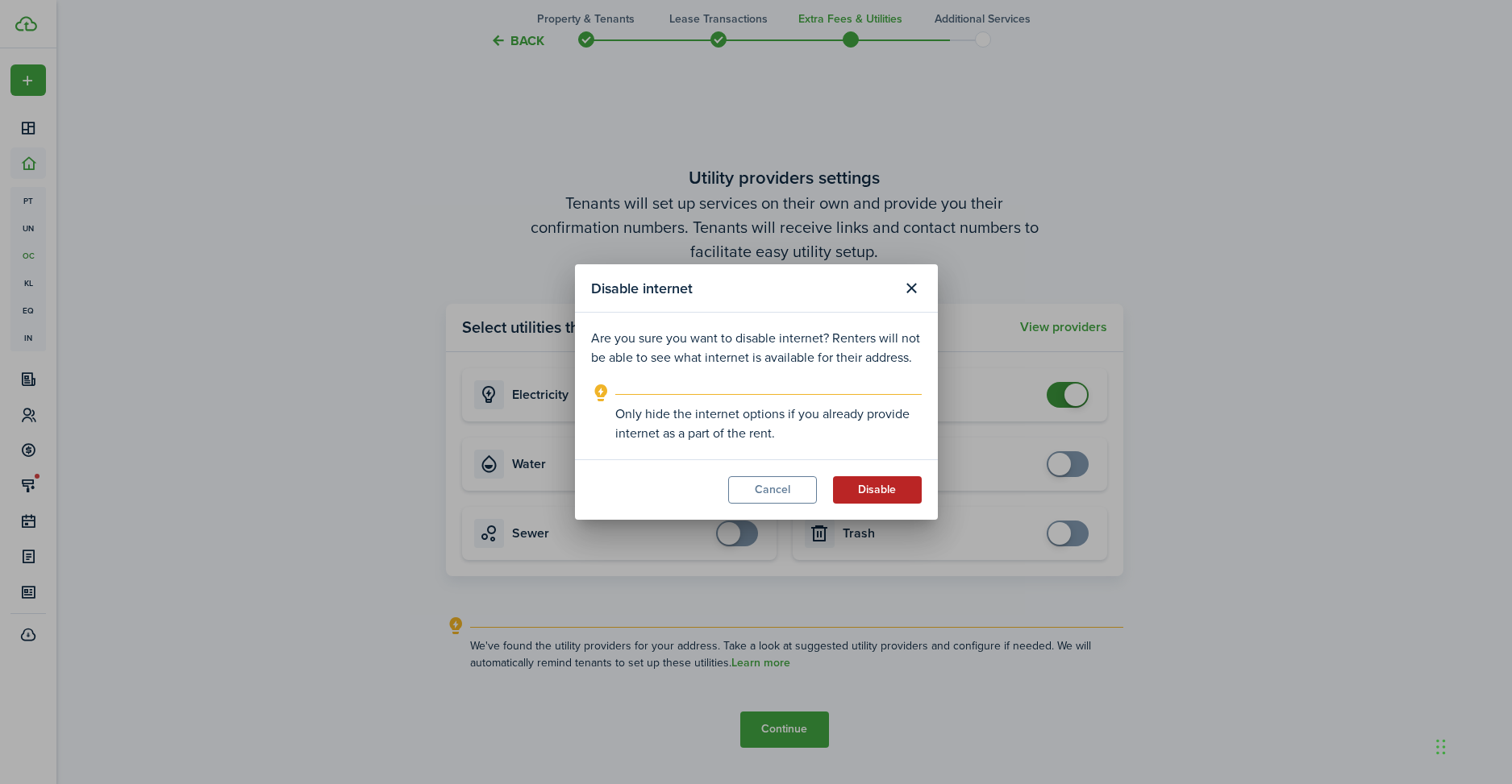
click at [848, 492] on button "Disable" at bounding box center [877, 490] width 88 height 27
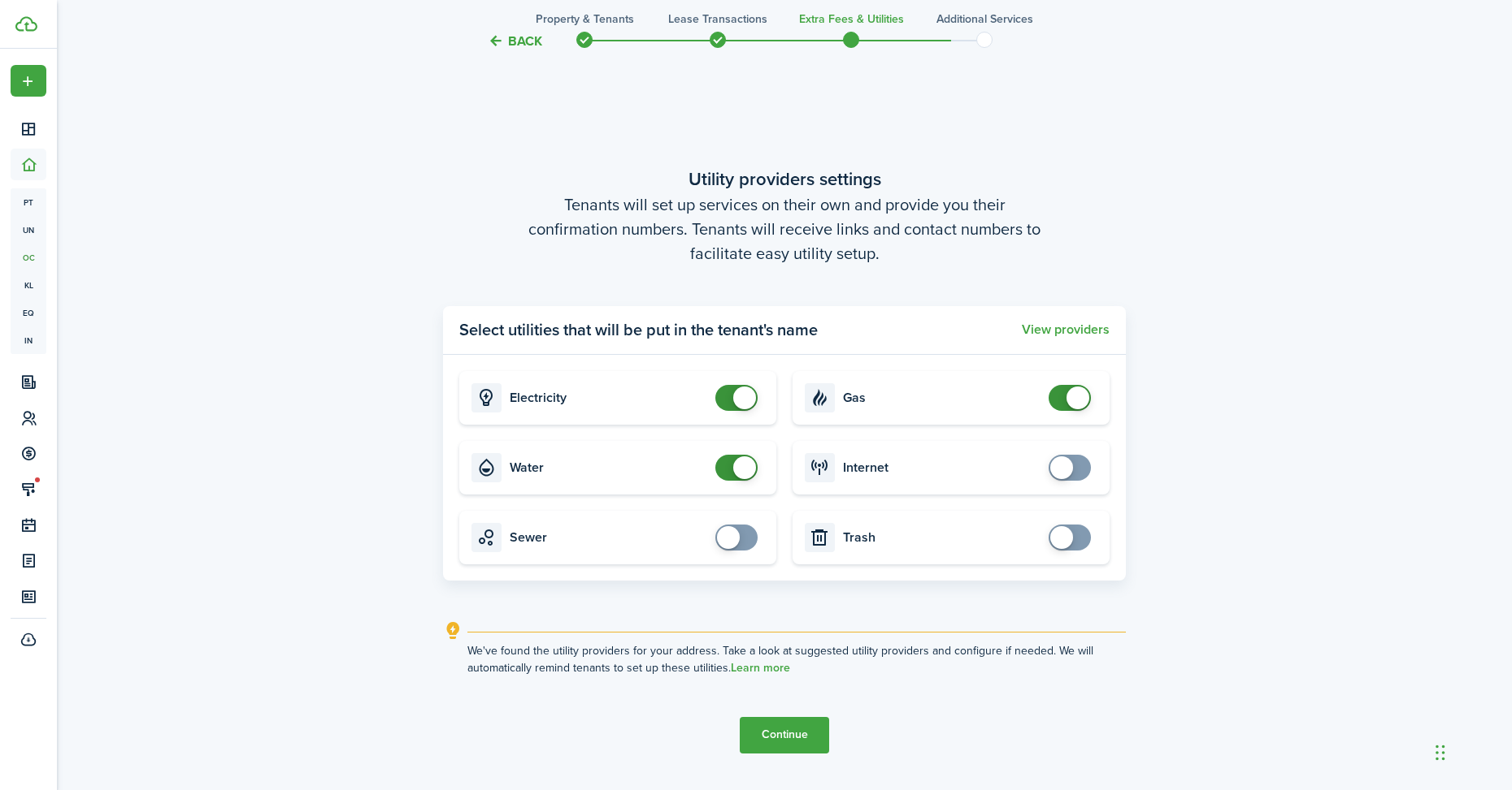
checkbox input "false"
click at [733, 463] on span at bounding box center [744, 467] width 23 height 23
checkbox input "false"
click at [740, 395] on span at bounding box center [744, 398] width 23 height 23
checkbox input "false"
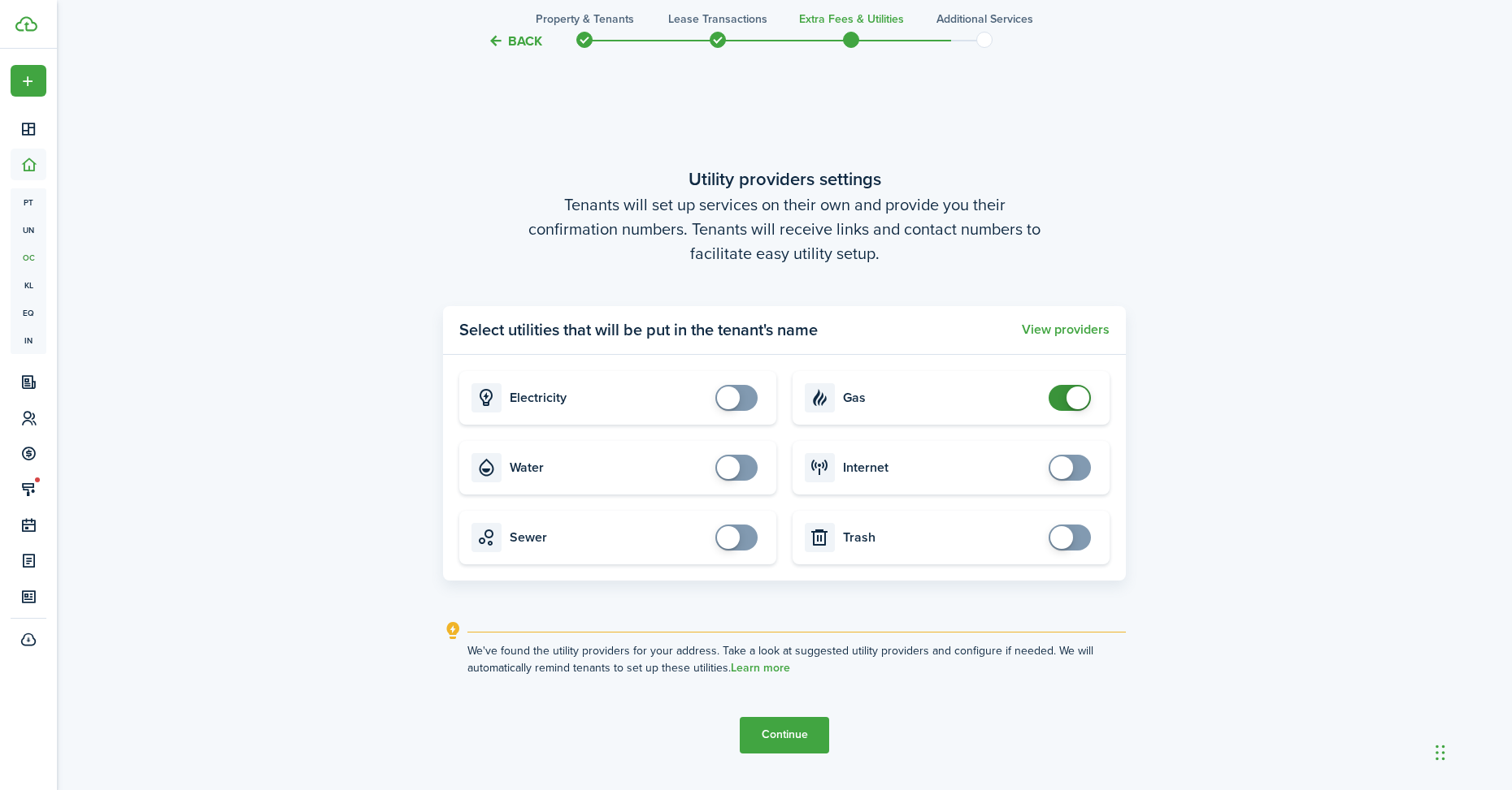
click at [1070, 398] on span at bounding box center [1077, 398] width 23 height 23
click at [772, 747] on button "Continue" at bounding box center [784, 736] width 89 height 37
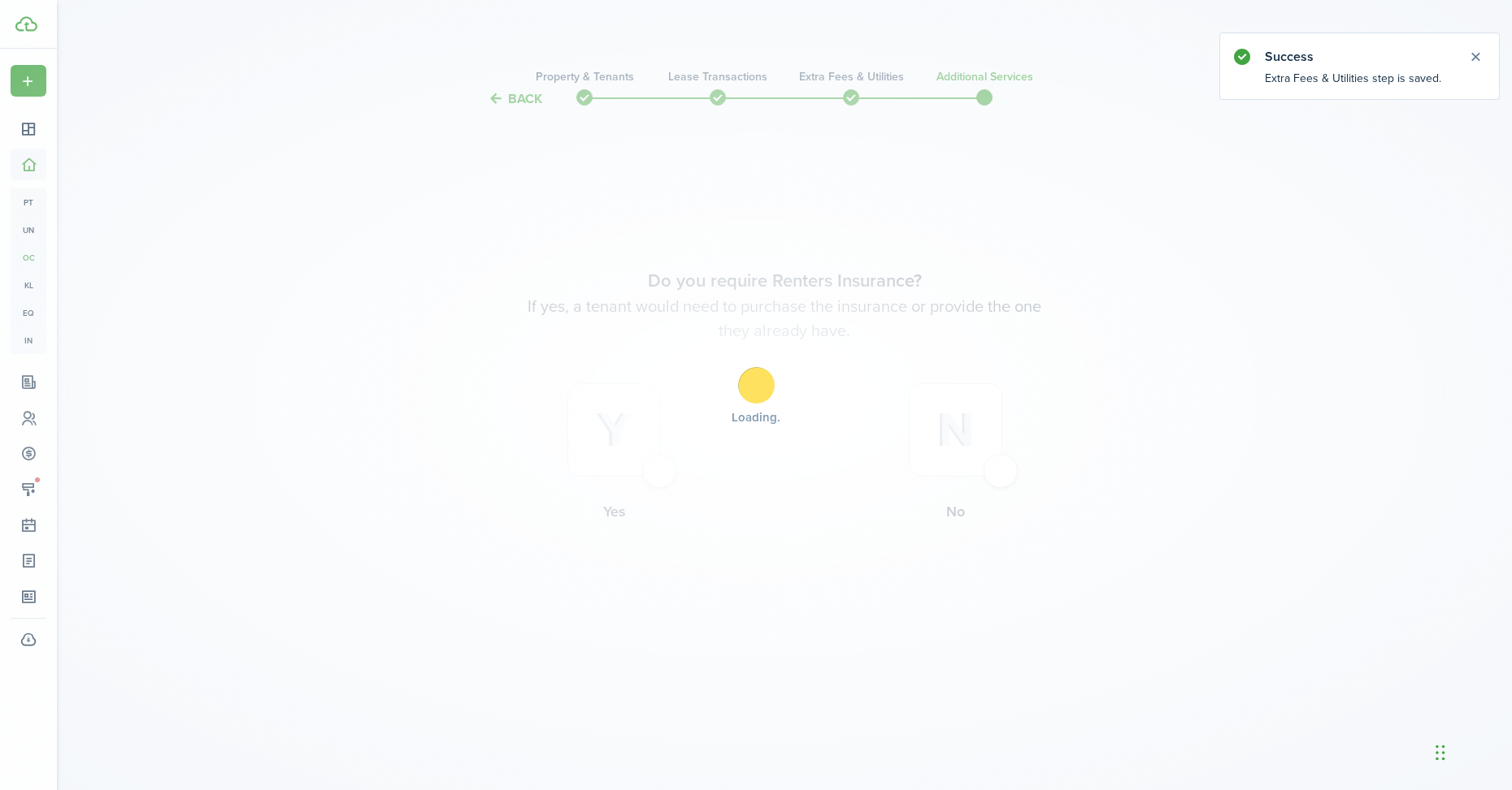
scroll to position [0, 0]
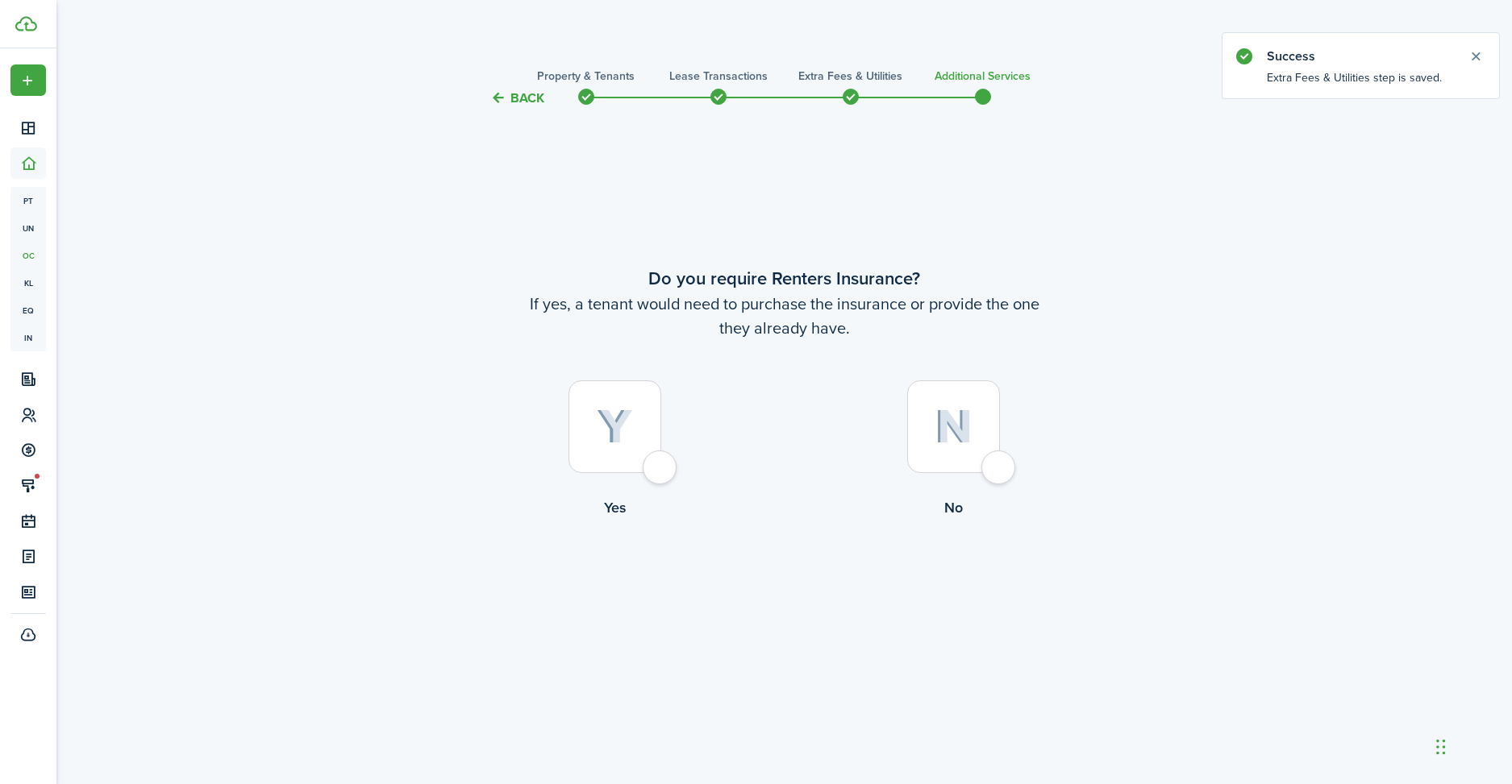
click at [1017, 456] on label "No" at bounding box center [953, 453] width 338 height 146
radio input "true"
click at [770, 590] on button "Complete move in" at bounding box center [784, 586] width 118 height 36
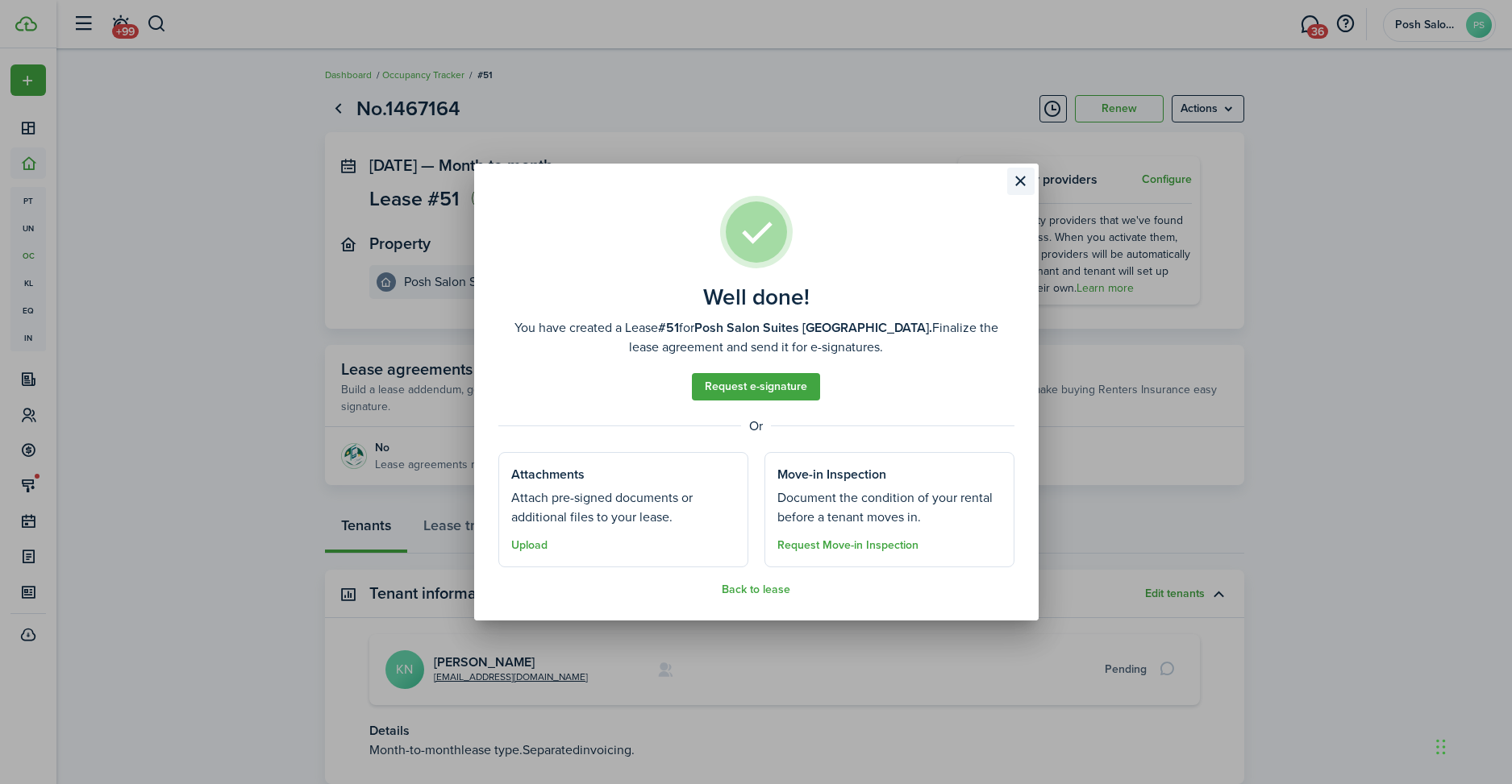
click at [1012, 176] on button "Close modal" at bounding box center [1021, 181] width 27 height 27
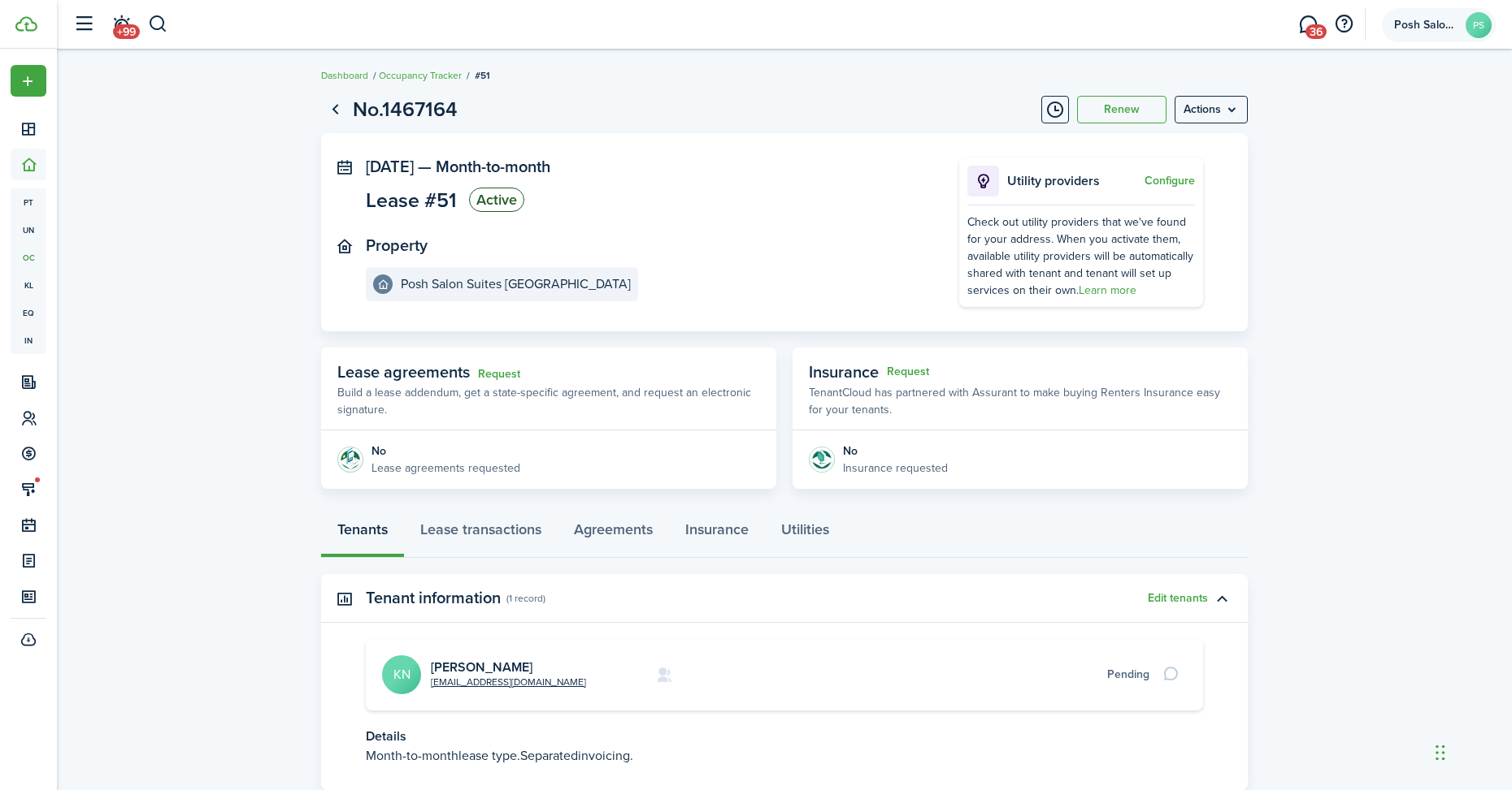
click at [1423, 25] on span "Posh Salon Suites [GEOGRAPHIC_DATA]" at bounding box center [1426, 25] width 65 height 11
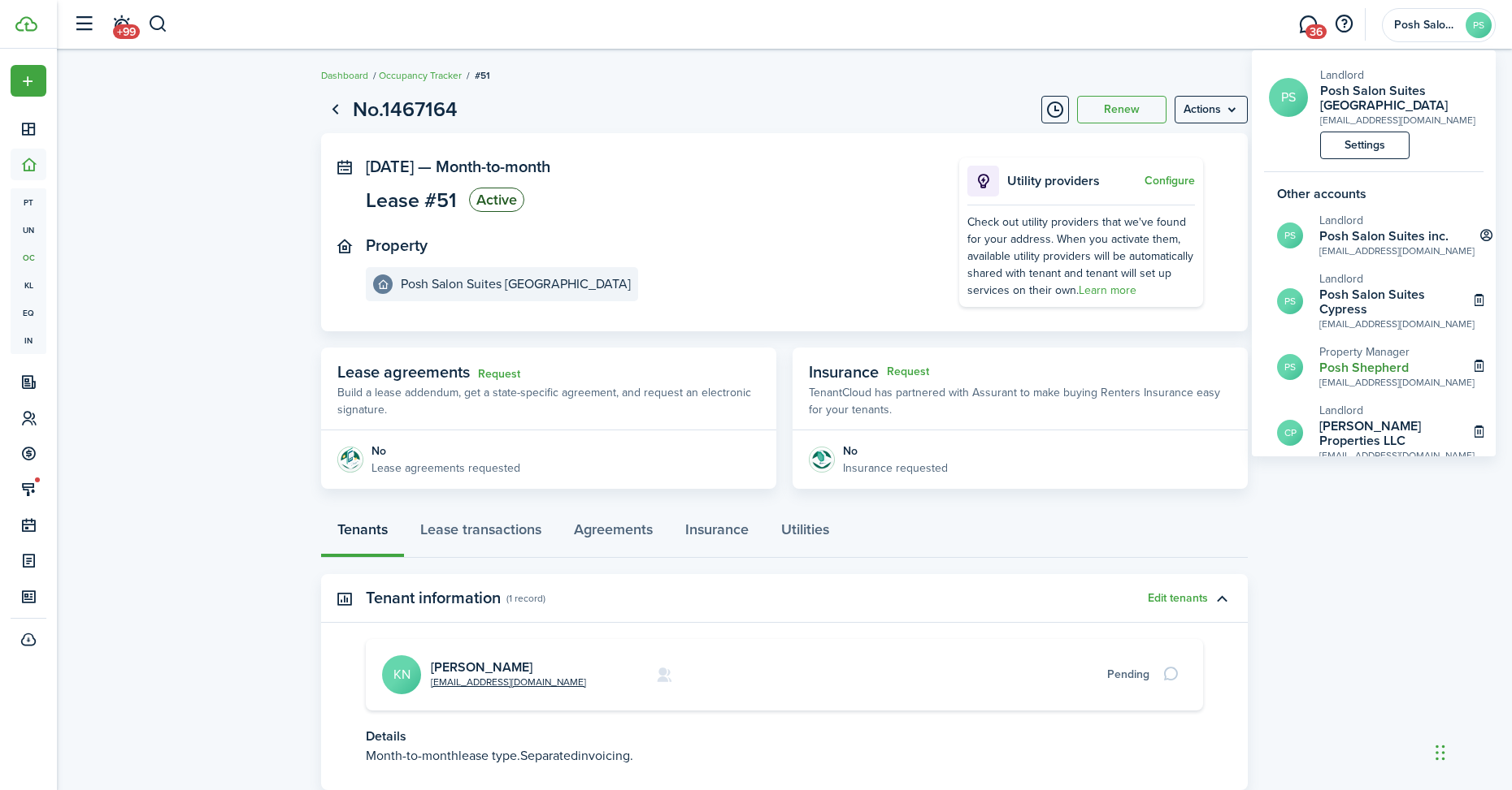
click at [1365, 352] on span "Property Manager" at bounding box center [1364, 352] width 90 height 17
